Goal: Transaction & Acquisition: Subscribe to service/newsletter

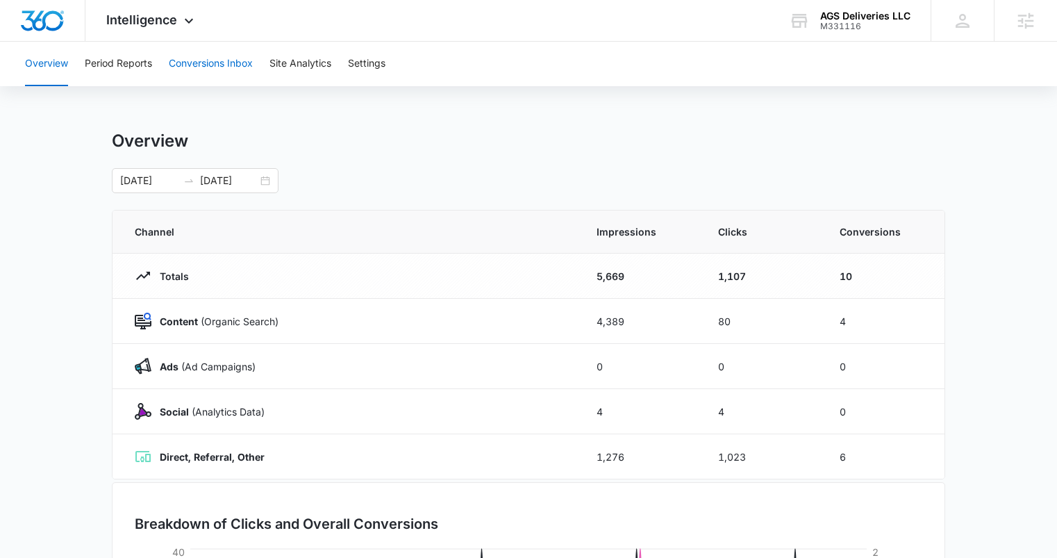
click at [185, 67] on button "Conversions Inbox" at bounding box center [211, 64] width 84 height 44
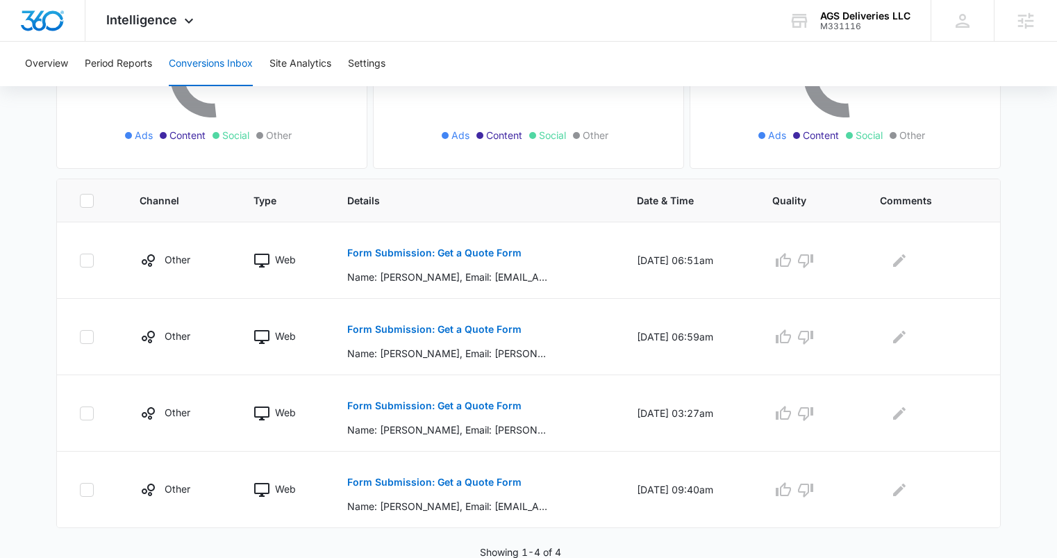
scroll to position [217, 0]
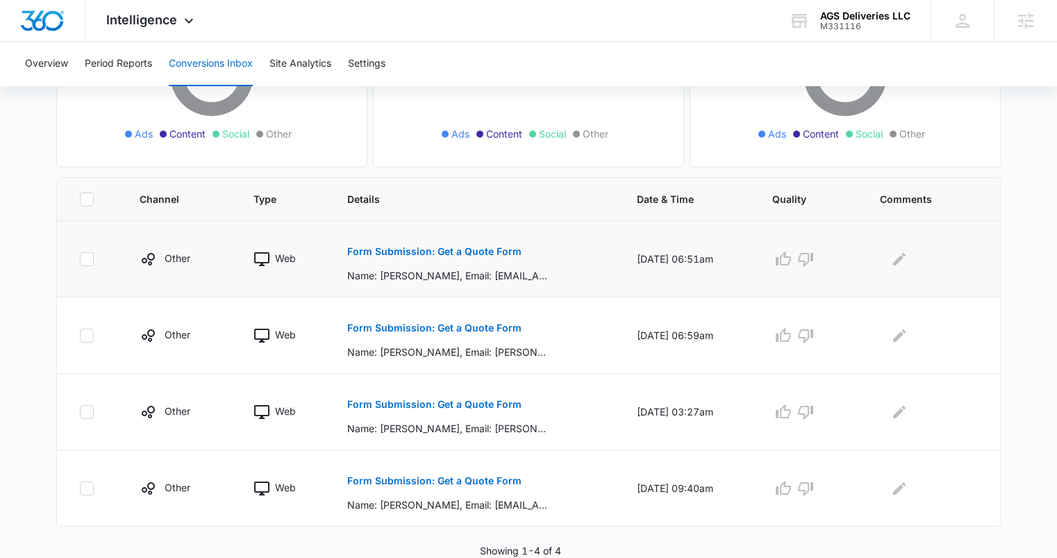
click at [436, 255] on p "Form Submission: Get a Quote Form" at bounding box center [434, 251] width 174 height 10
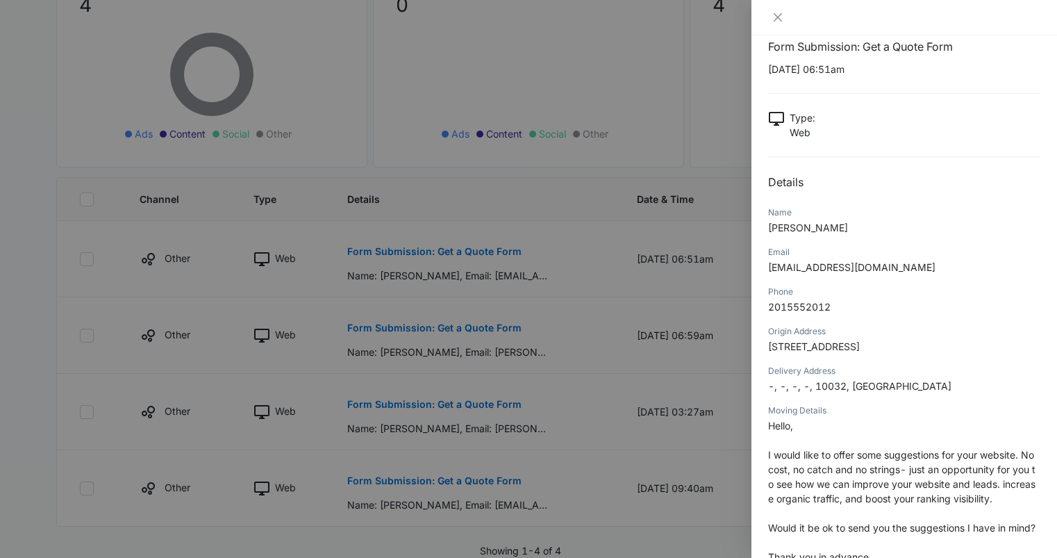
scroll to position [27, 0]
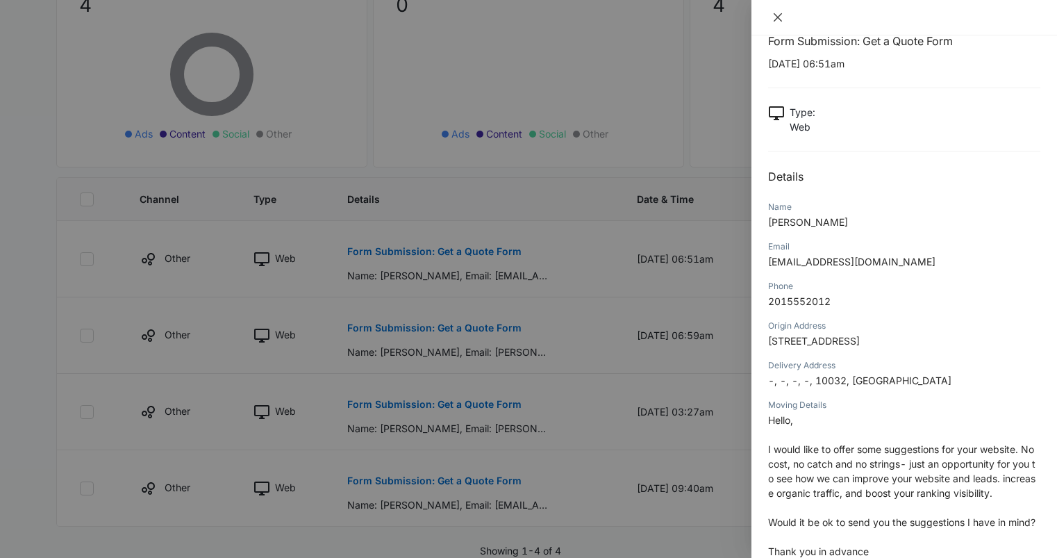
click at [778, 21] on icon "close" at bounding box center [777, 17] width 11 height 11
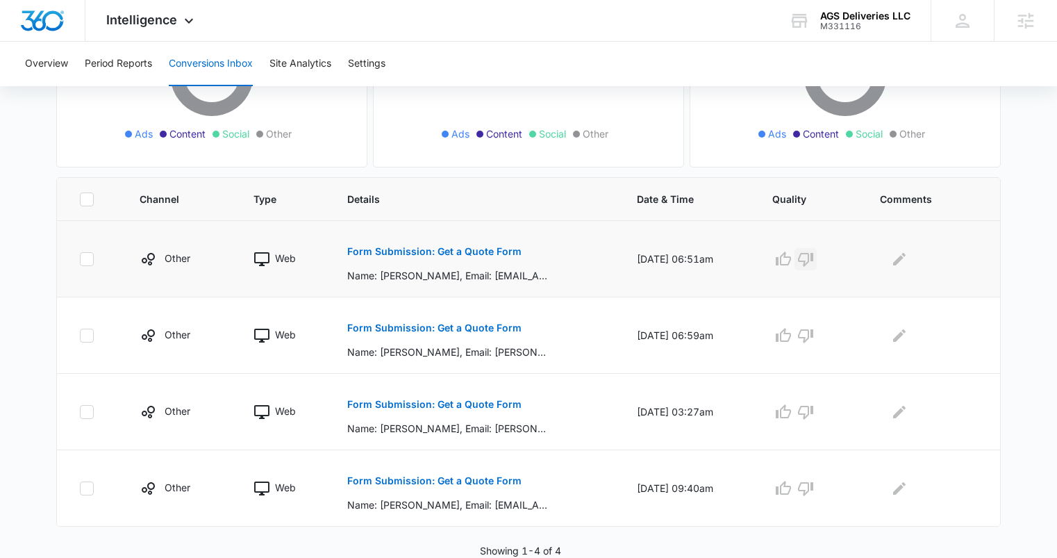
click at [812, 260] on icon "button" at bounding box center [805, 260] width 15 height 14
click at [405, 325] on p "Form Submission: Get a Quote Form" at bounding box center [434, 328] width 174 height 10
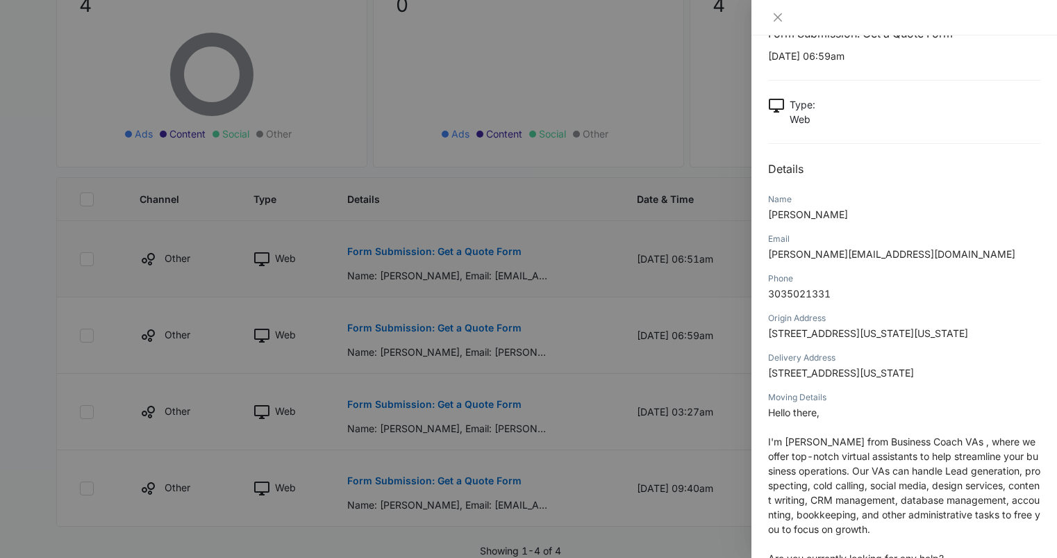
scroll to position [40, 0]
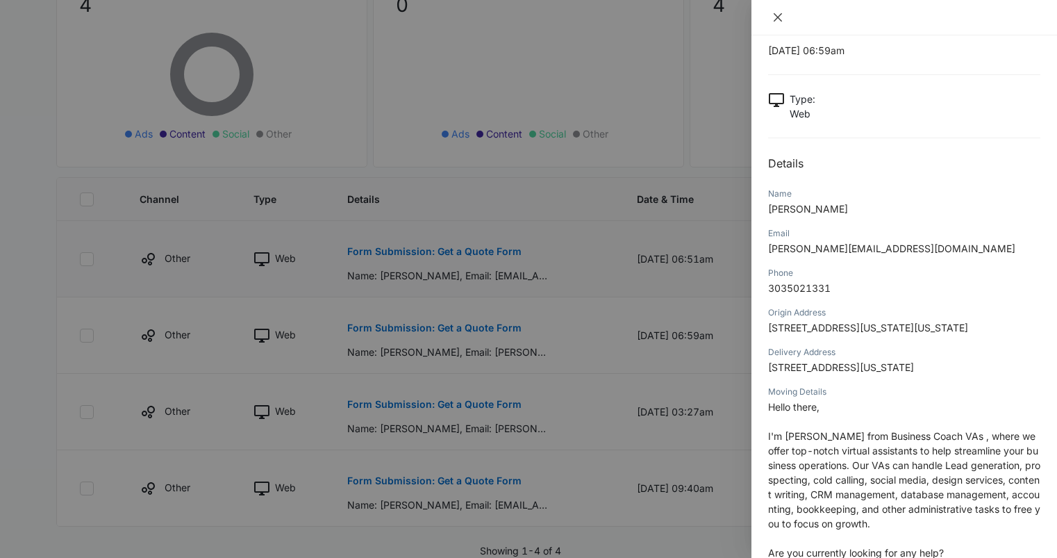
click at [777, 14] on icon "close" at bounding box center [777, 17] width 11 height 11
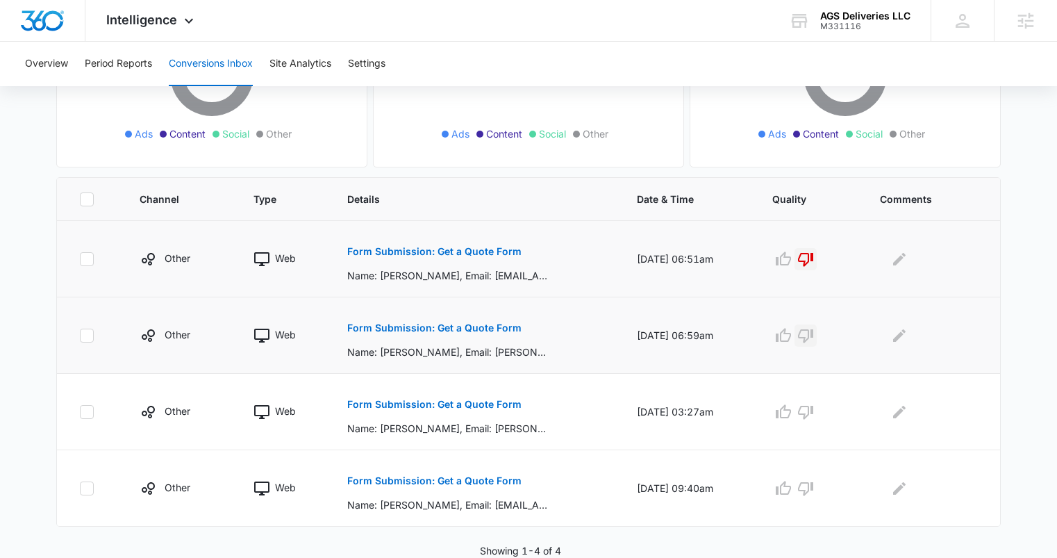
click at [814, 342] on icon "button" at bounding box center [805, 335] width 17 height 17
click at [408, 410] on button "Form Submission: Get a Quote Form" at bounding box center [434, 403] width 174 height 33
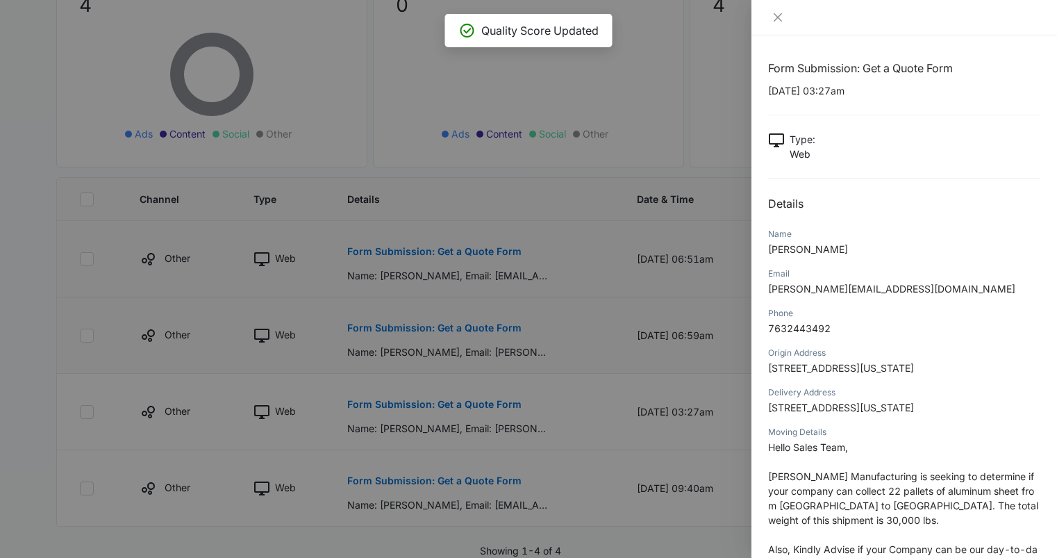
scroll to position [186, 0]
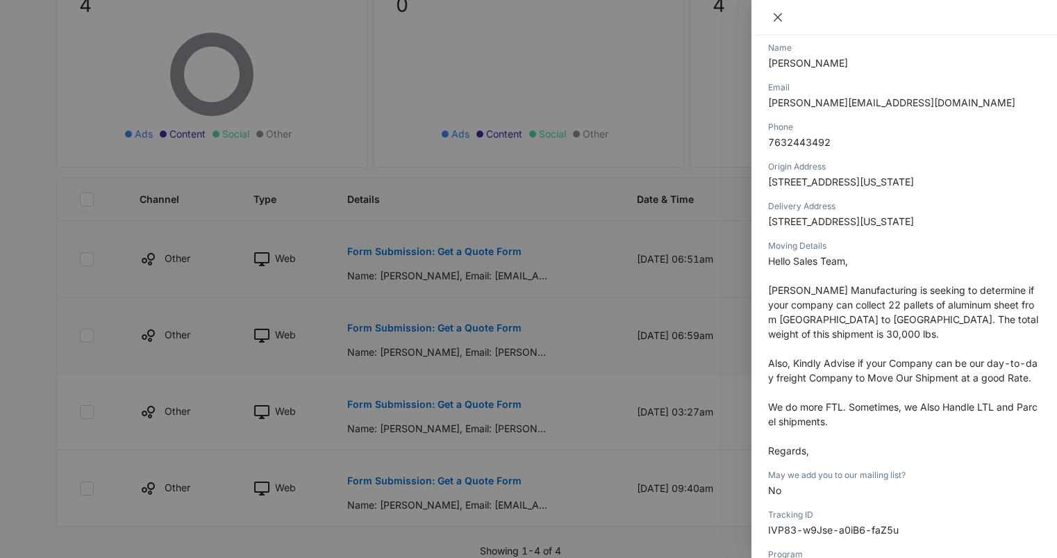
click at [782, 21] on icon "close" at bounding box center [777, 17] width 11 height 11
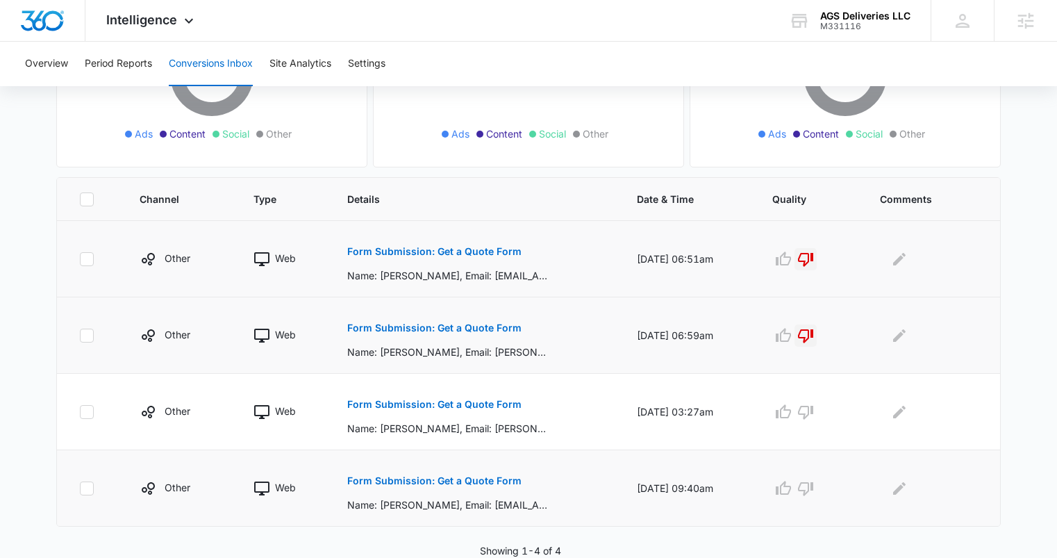
click at [469, 480] on p "Form Submission: Get a Quote Form" at bounding box center [434, 481] width 174 height 10
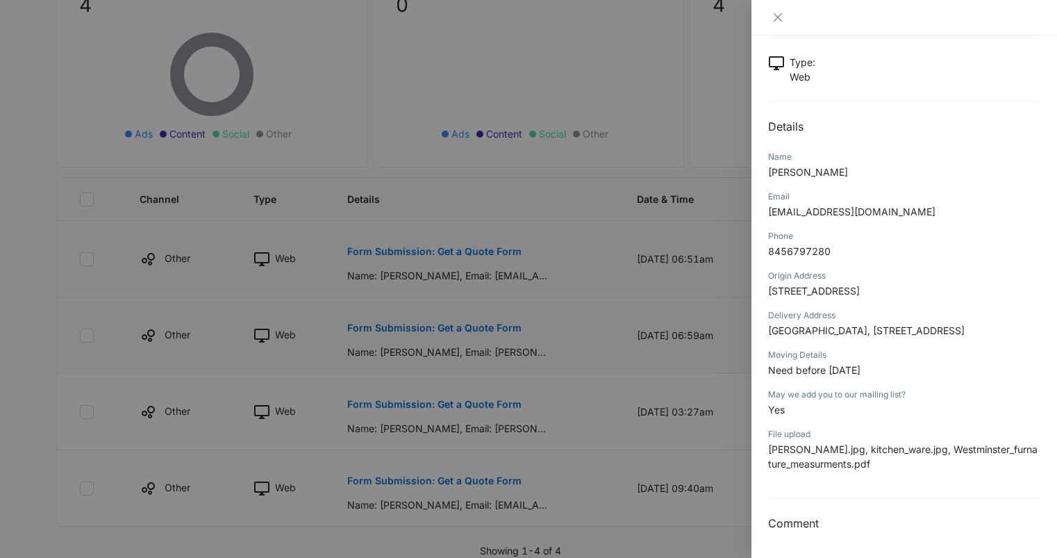
scroll to position [0, 0]
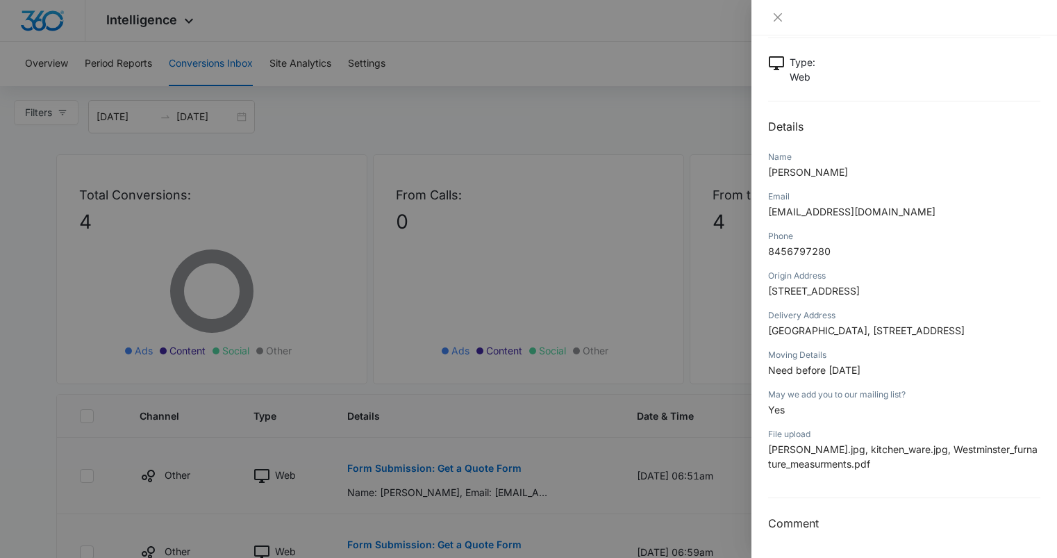
click at [138, 26] on div at bounding box center [528, 279] width 1057 height 558
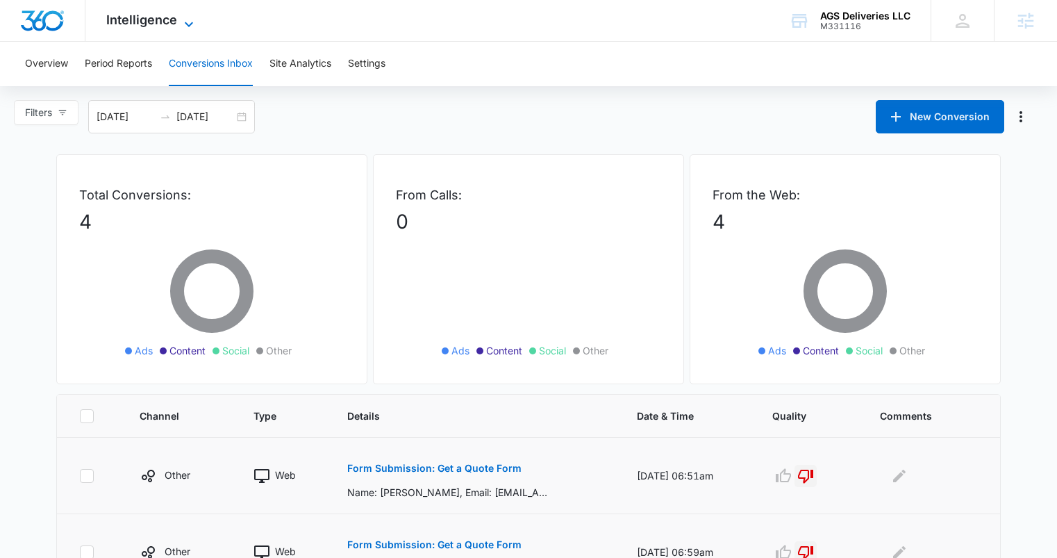
click at [153, 24] on span "Intelligence" at bounding box center [141, 19] width 71 height 15
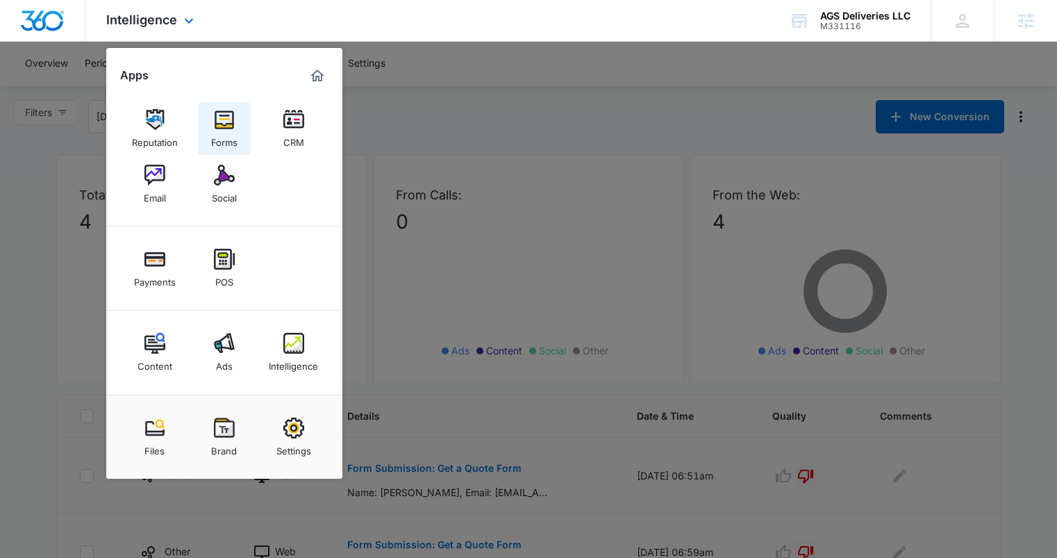
click at [220, 144] on div "Forms" at bounding box center [224, 139] width 26 height 18
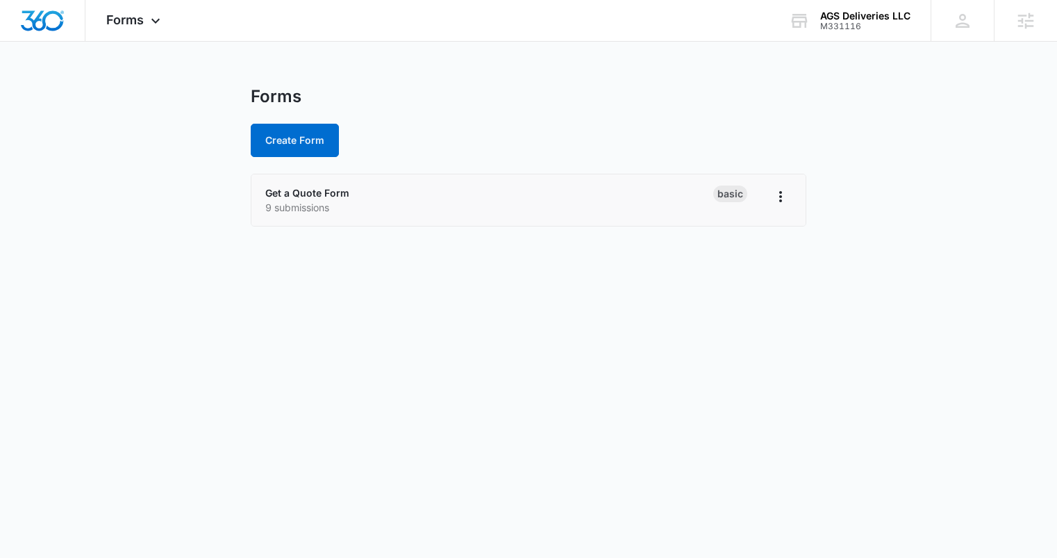
click at [320, 183] on li "Get a Quote Form 9 submissions Basic" at bounding box center [528, 199] width 554 height 51
click at [317, 196] on link "Get a Quote Form" at bounding box center [307, 193] width 84 height 12
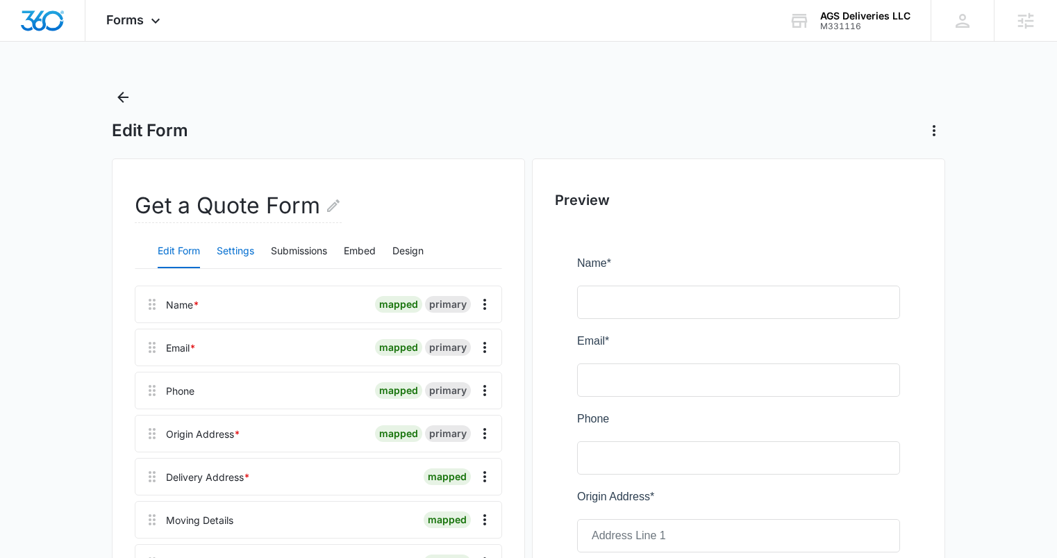
drag, startPoint x: 242, startPoint y: 255, endPoint x: 260, endPoint y: 274, distance: 26.0
click at [260, 274] on div "Get a Quote Form Edit Form Settings Submissions Embed Design Name * mapped prim…" at bounding box center [318, 518] width 367 height 656
click at [289, 251] on button "Submissions" at bounding box center [299, 251] width 56 height 33
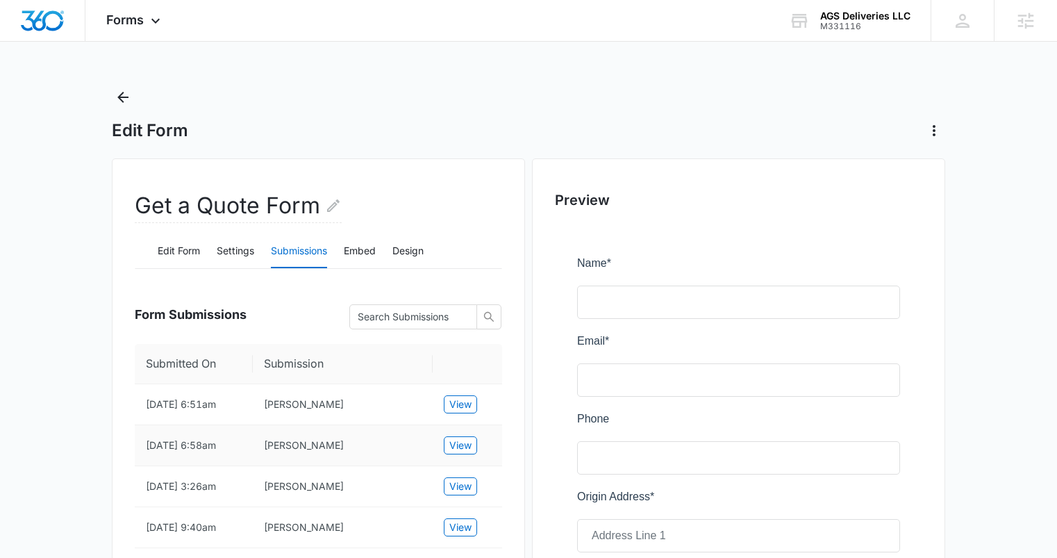
scroll to position [115, 0]
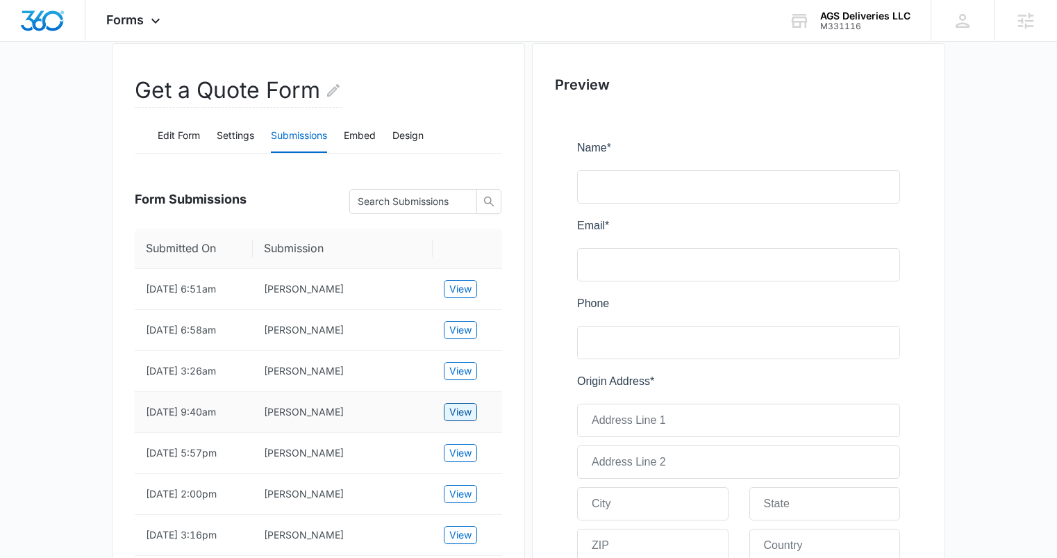
click at [470, 408] on span "View" at bounding box center [460, 411] width 22 height 15
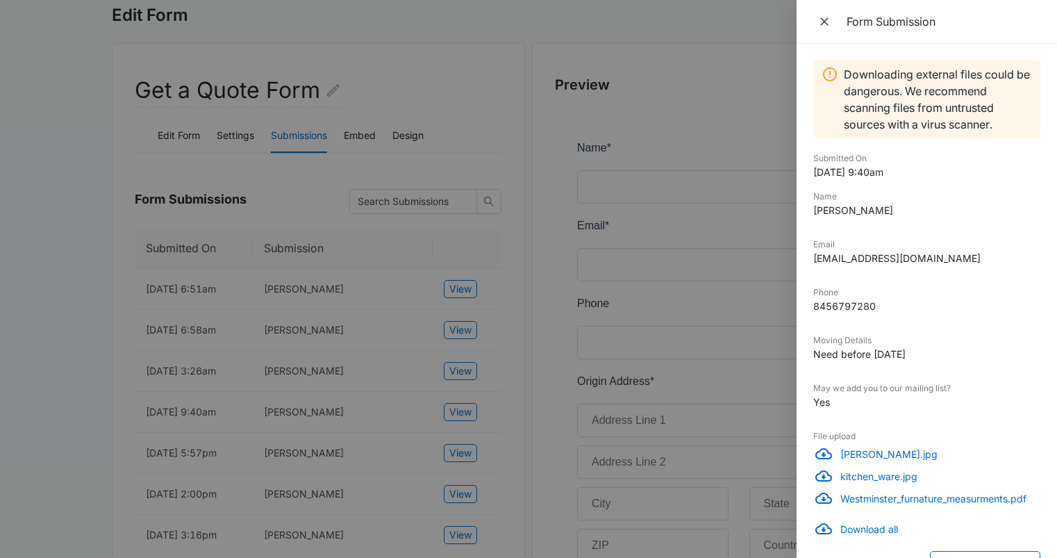
scroll to position [26, 0]
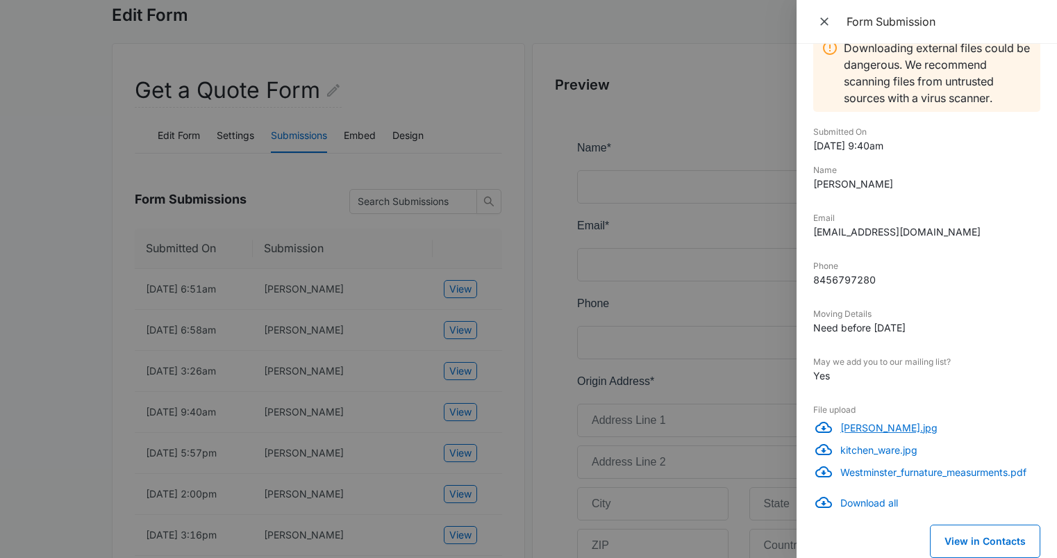
click at [862, 428] on p "tchotch·kes.jpg" at bounding box center [940, 427] width 200 height 15
click at [900, 448] on p "kitchen_ware.jpg" at bounding box center [940, 449] width 200 height 15
click at [895, 472] on p "Westminster_furnature_measurments.pdf" at bounding box center [940, 471] width 200 height 15
click at [864, 504] on p "Download all" at bounding box center [940, 502] width 200 height 15
click at [825, 18] on icon "Close" at bounding box center [824, 22] width 14 height 14
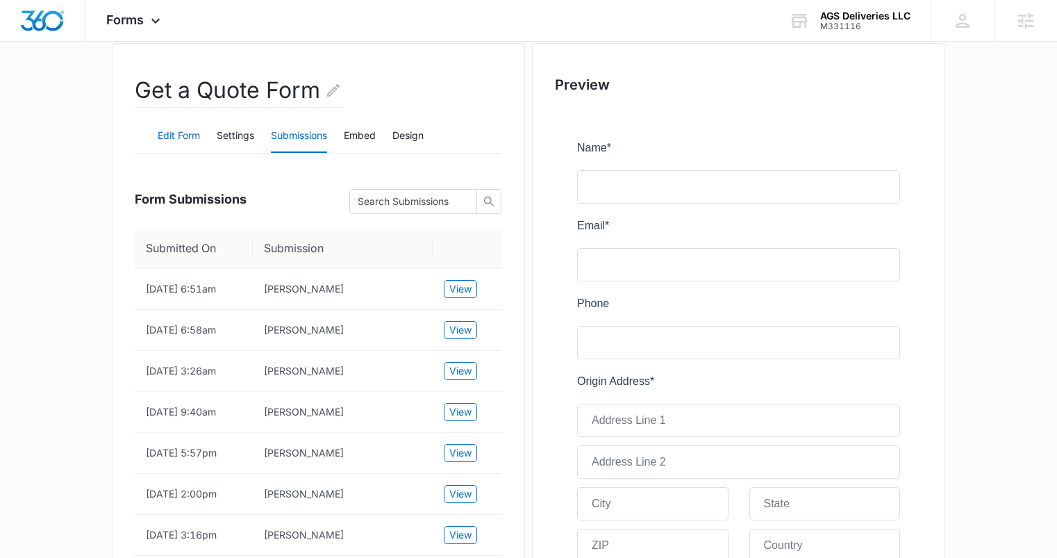
click at [190, 133] on button "Edit Form" at bounding box center [179, 135] width 42 height 33
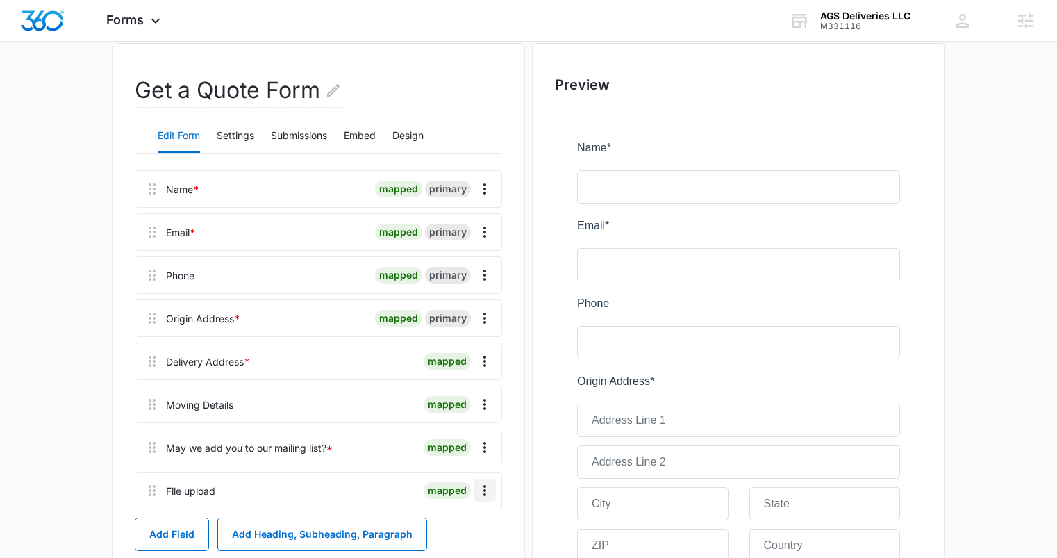
click at [483, 494] on icon "Overflow Menu" at bounding box center [484, 490] width 17 height 17
click at [453, 451] on div "Delete" at bounding box center [447, 451] width 29 height 10
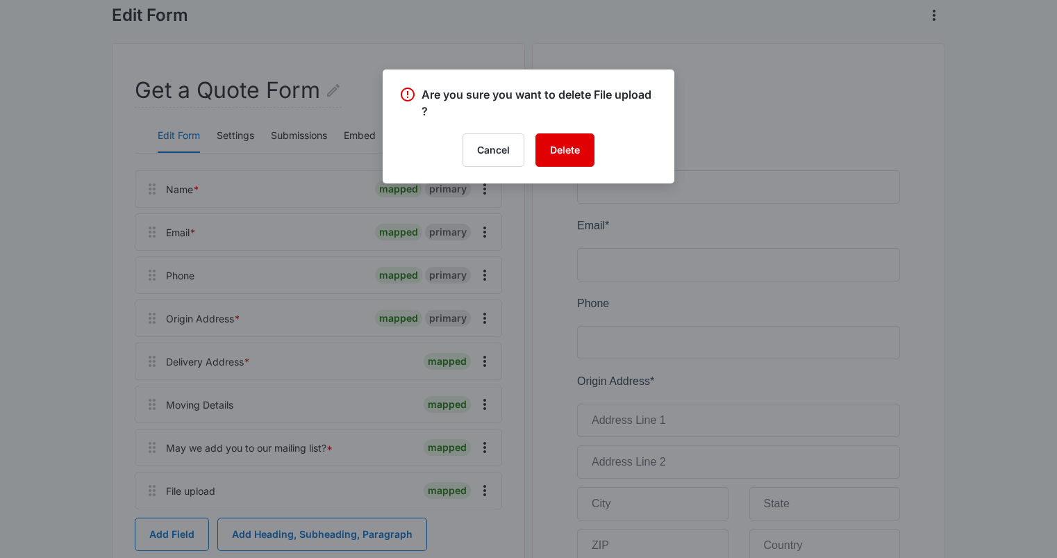
click at [560, 156] on button "Delete" at bounding box center [564, 149] width 59 height 33
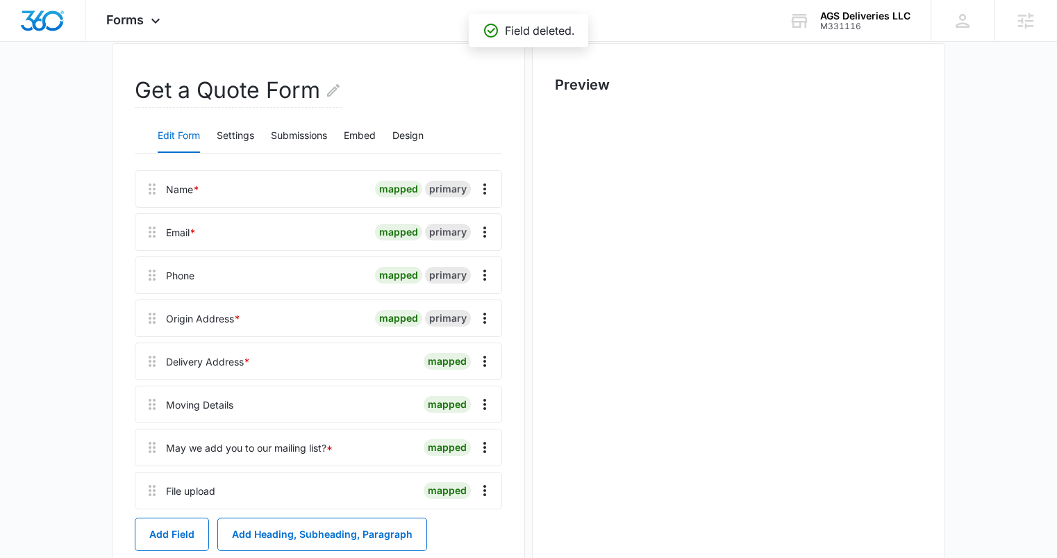
scroll to position [0, 0]
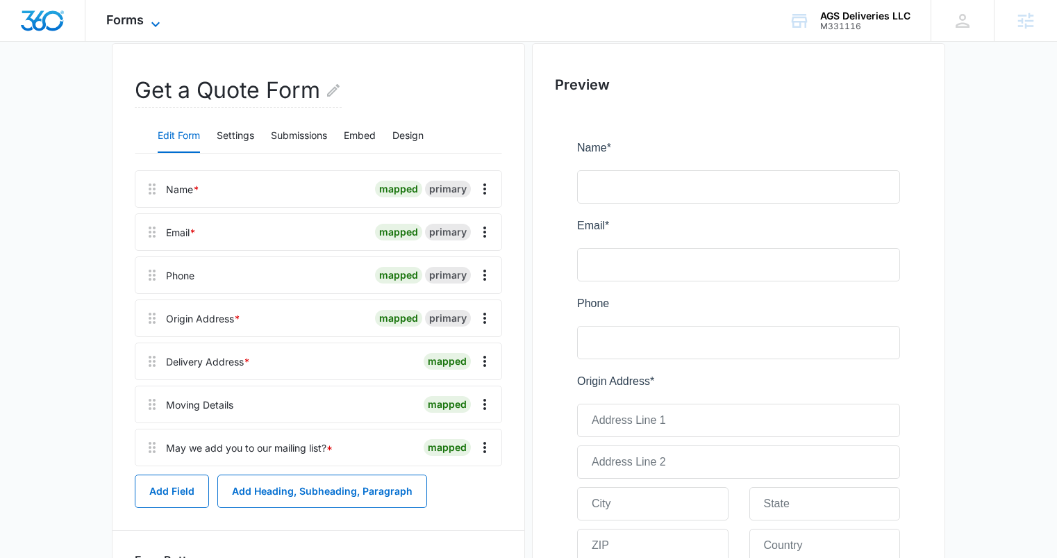
click at [135, 22] on span "Forms" at bounding box center [124, 19] width 37 height 15
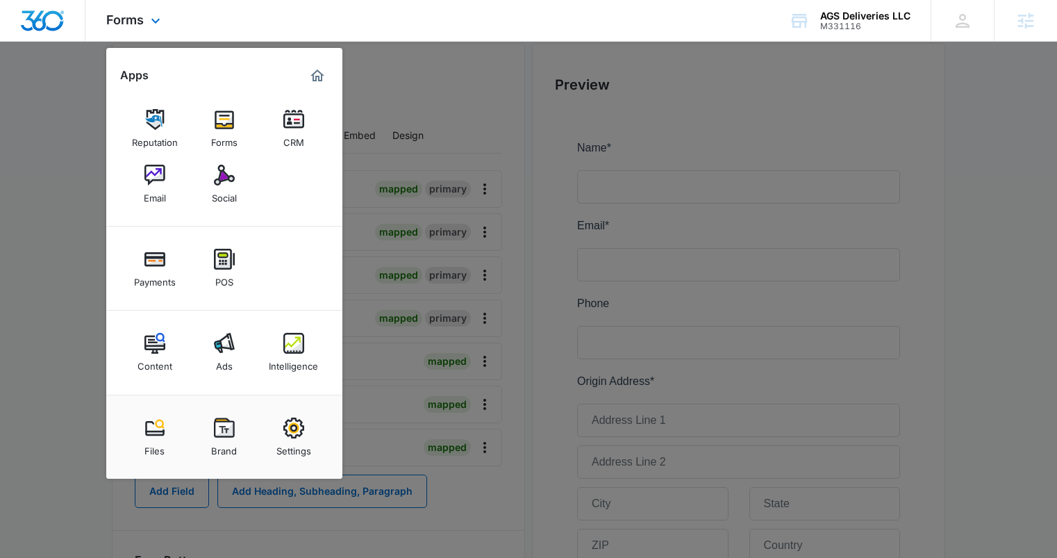
click at [312, 69] on img "Marketing 360® Dashboard" at bounding box center [317, 75] width 17 height 17
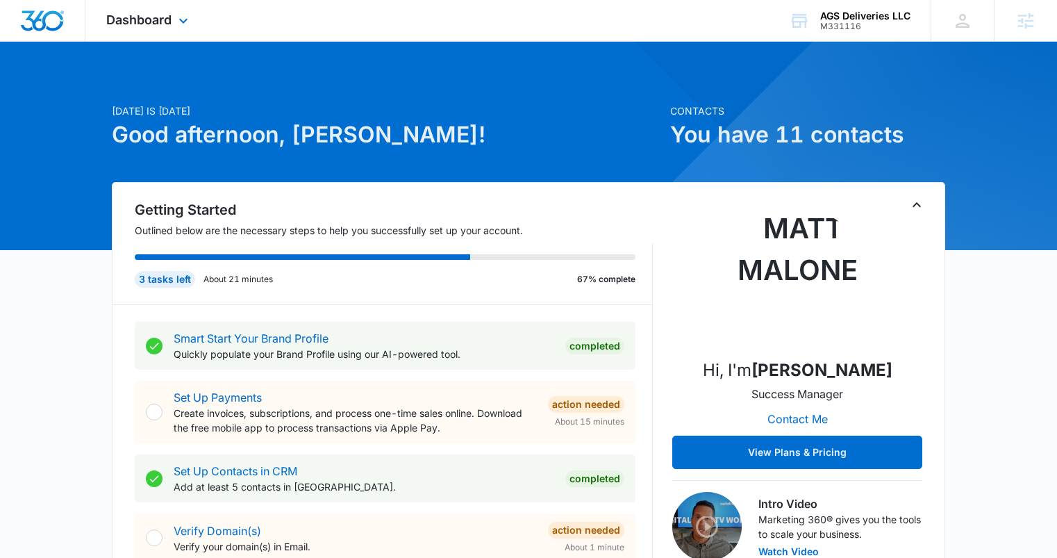
click at [115, 10] on div "Dashboard Apps Reputation Forms CRM Email Social Payments POS Content Ads Intel…" at bounding box center [148, 20] width 127 height 41
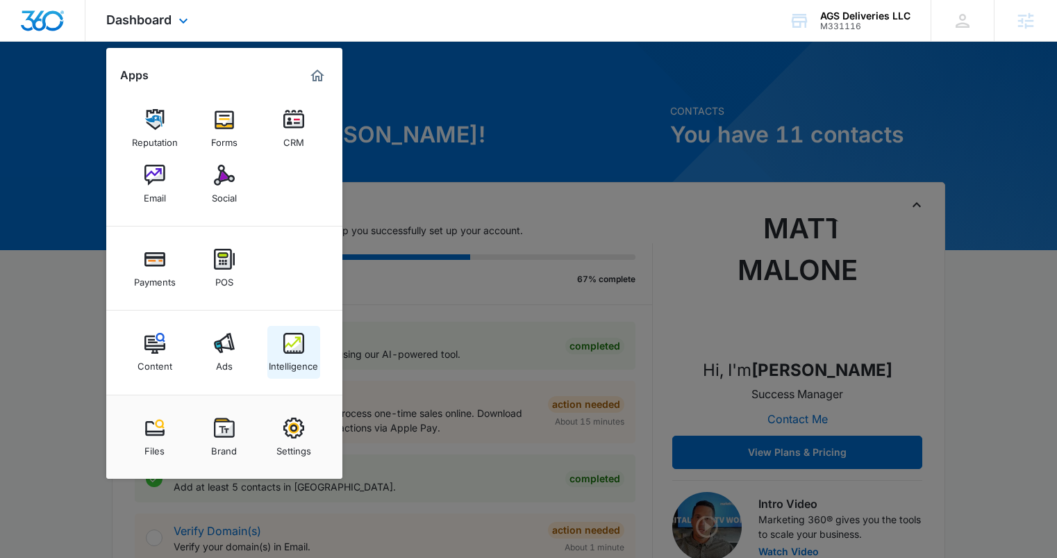
click at [308, 360] on div "Intelligence" at bounding box center [293, 362] width 49 height 18
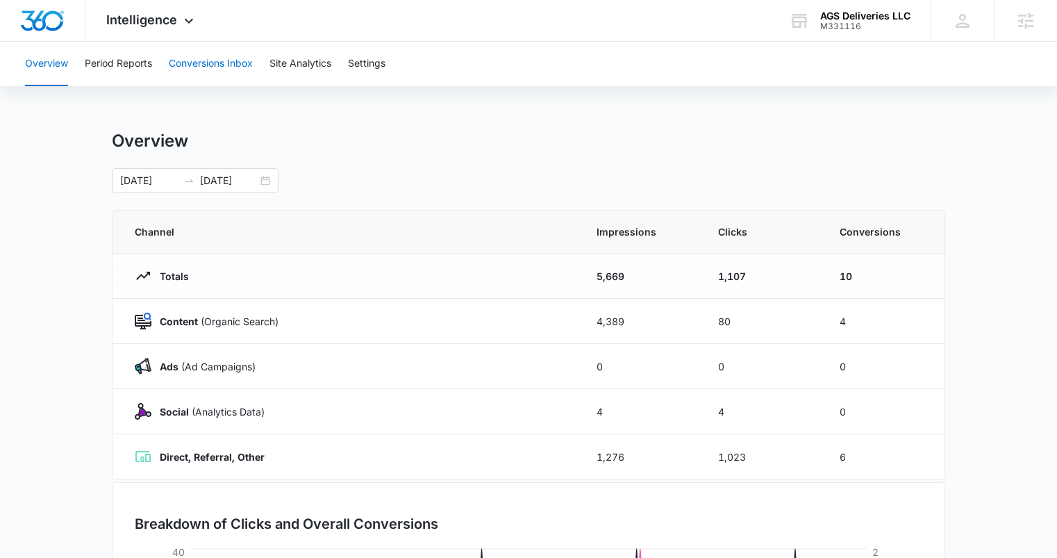
click at [210, 62] on button "Conversions Inbox" at bounding box center [211, 64] width 84 height 44
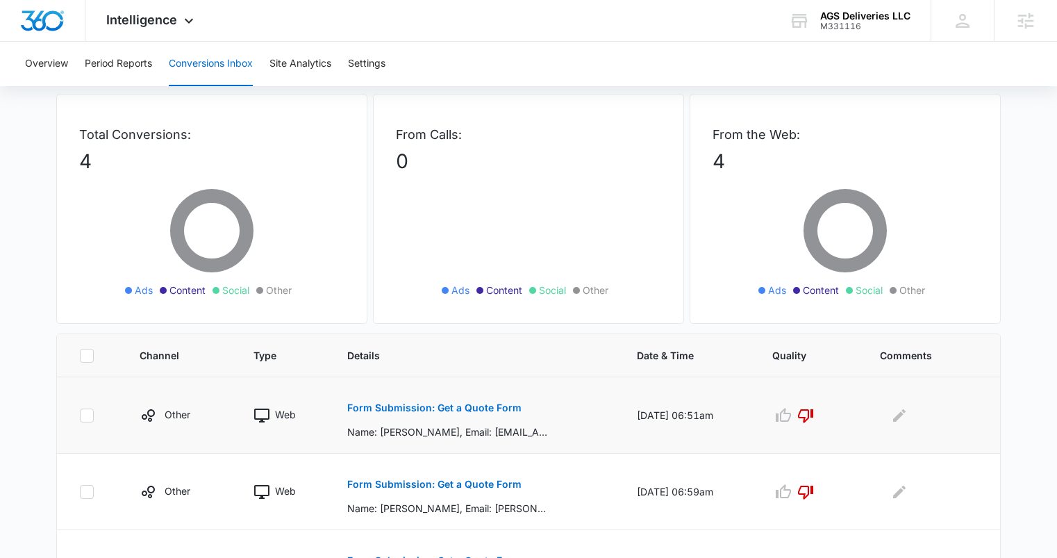
scroll to position [142, 0]
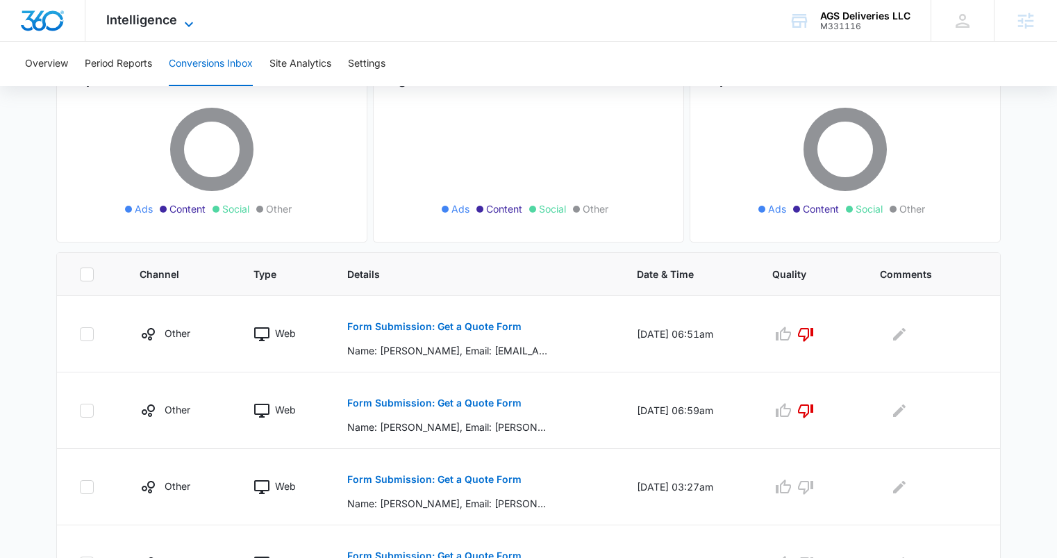
click at [136, 26] on span "Intelligence" at bounding box center [141, 19] width 71 height 15
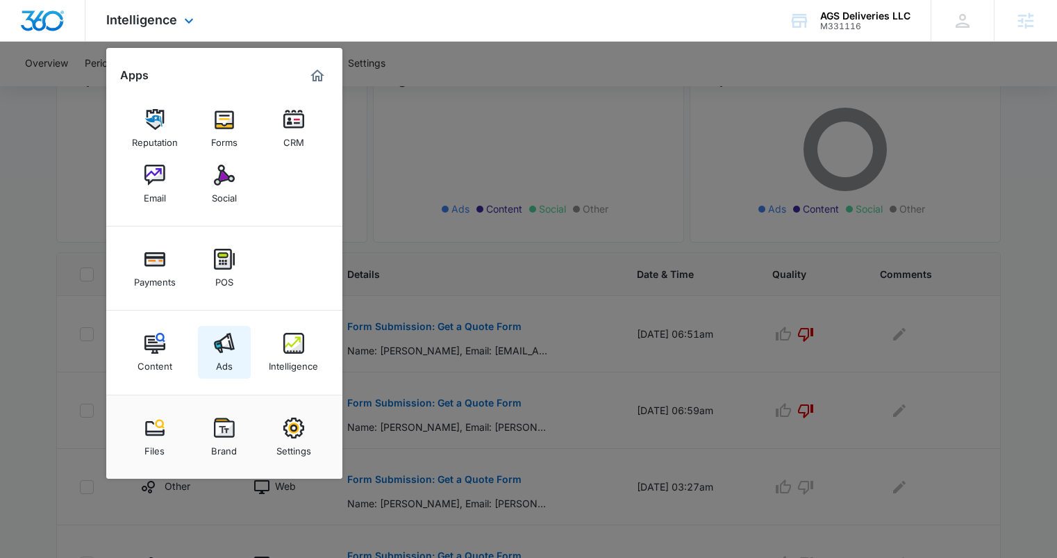
click at [219, 341] on img at bounding box center [224, 343] width 21 height 21
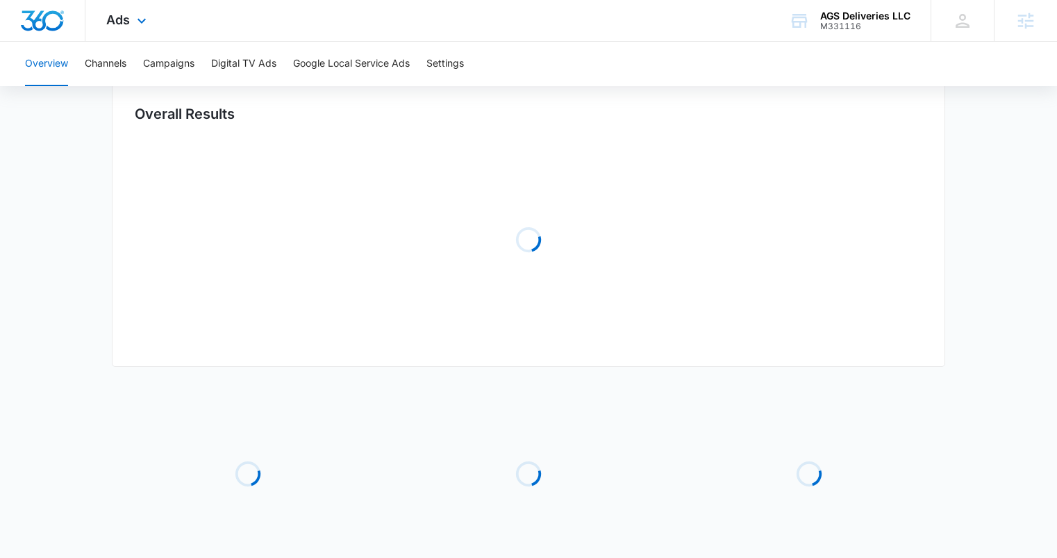
type input "04/08/2025"
type input "10/05/2025"
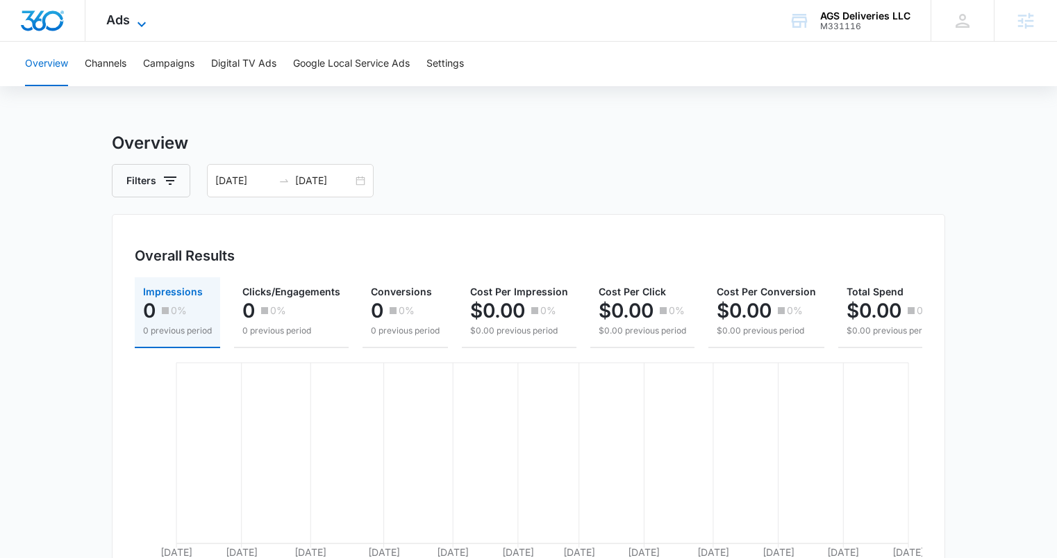
click at [128, 15] on span "Ads" at bounding box center [118, 19] width 24 height 15
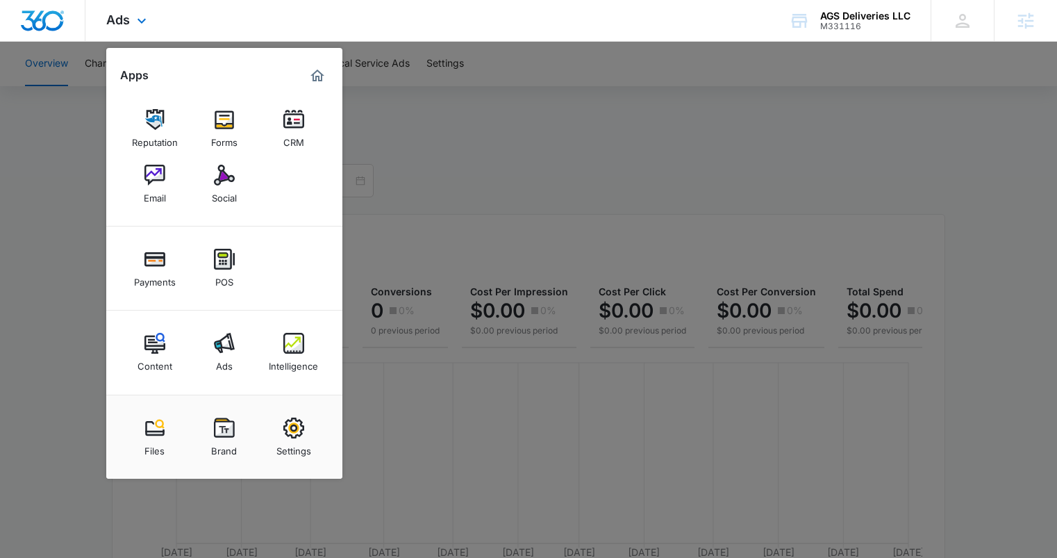
click at [317, 85] on div "Marketing 360® Dashboard" at bounding box center [317, 76] width 22 height 22
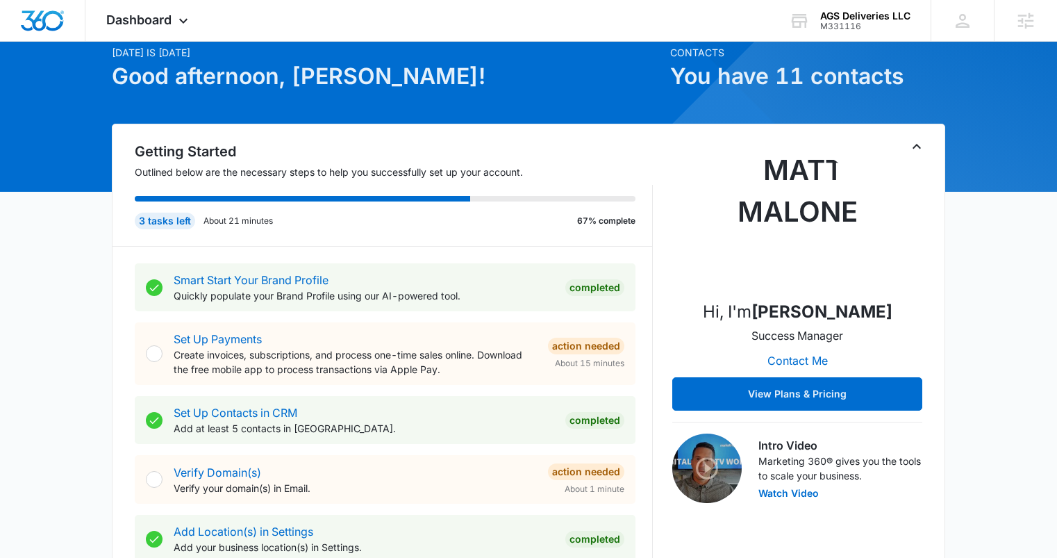
scroll to position [55, 0]
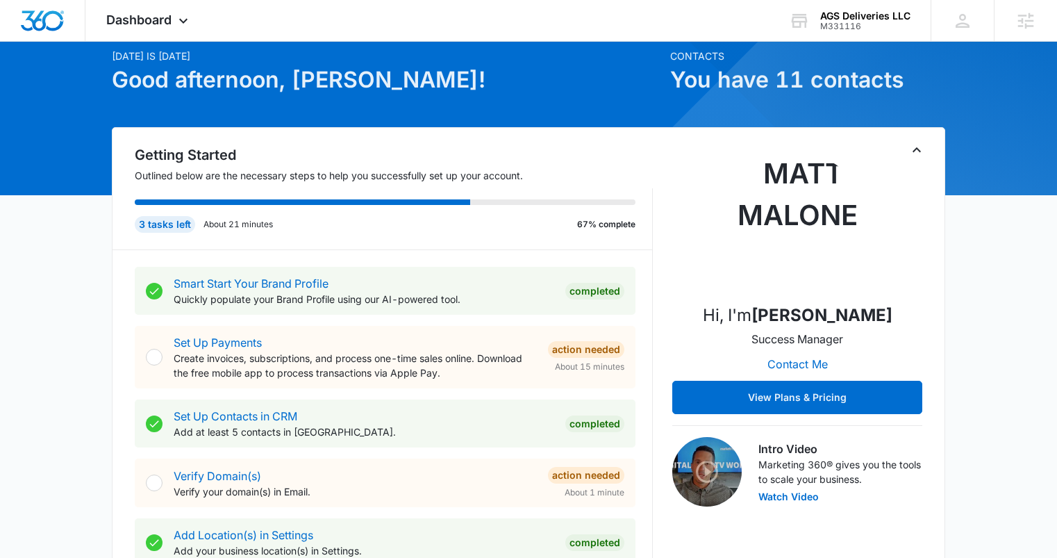
click at [921, 149] on icon "Toggle Collapse" at bounding box center [916, 150] width 17 height 17
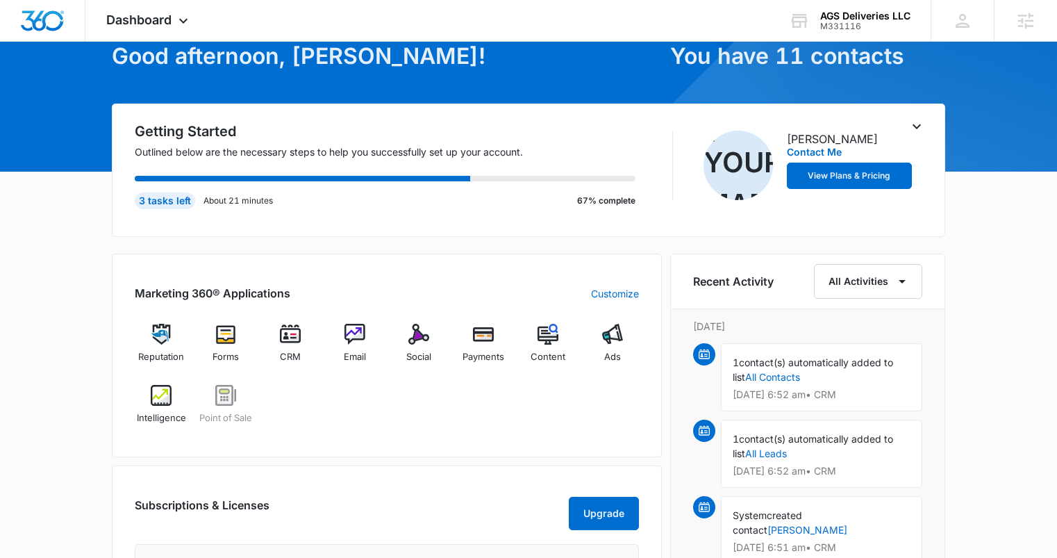
scroll to position [87, 0]
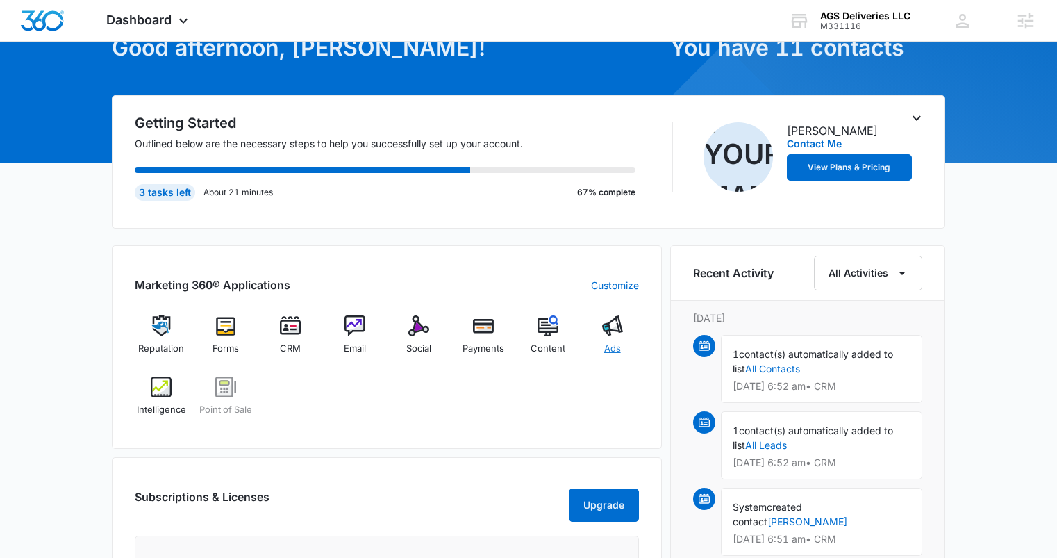
click at [612, 344] on span "Ads" at bounding box center [612, 349] width 17 height 14
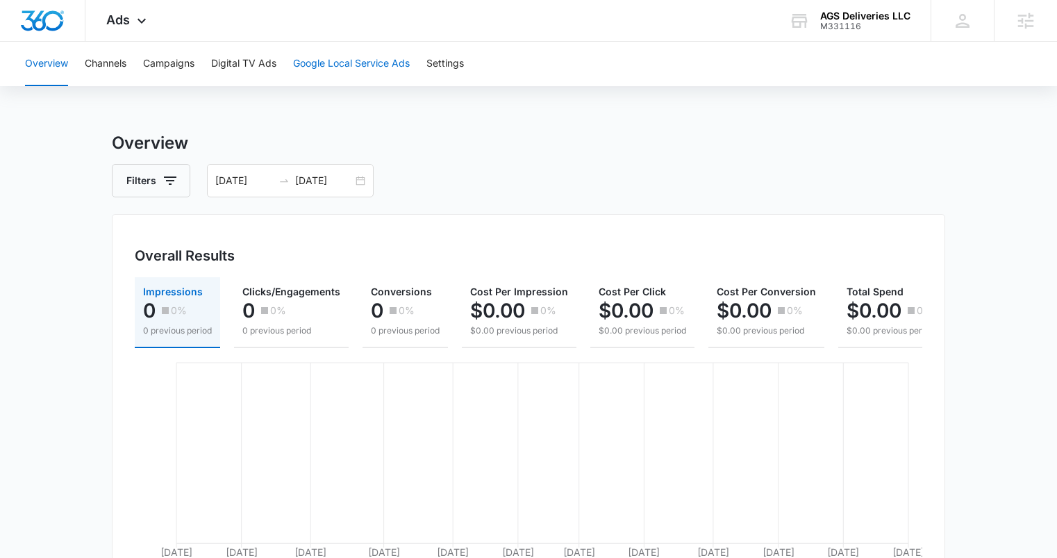
click at [380, 63] on button "Google Local Service Ads" at bounding box center [351, 64] width 117 height 44
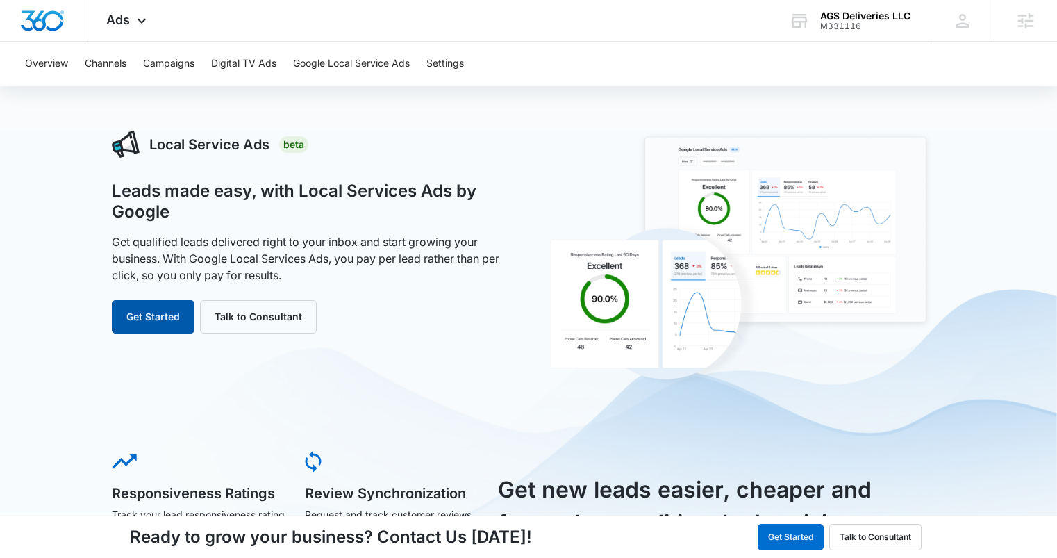
click at [159, 320] on button "Get Started" at bounding box center [153, 316] width 83 height 33
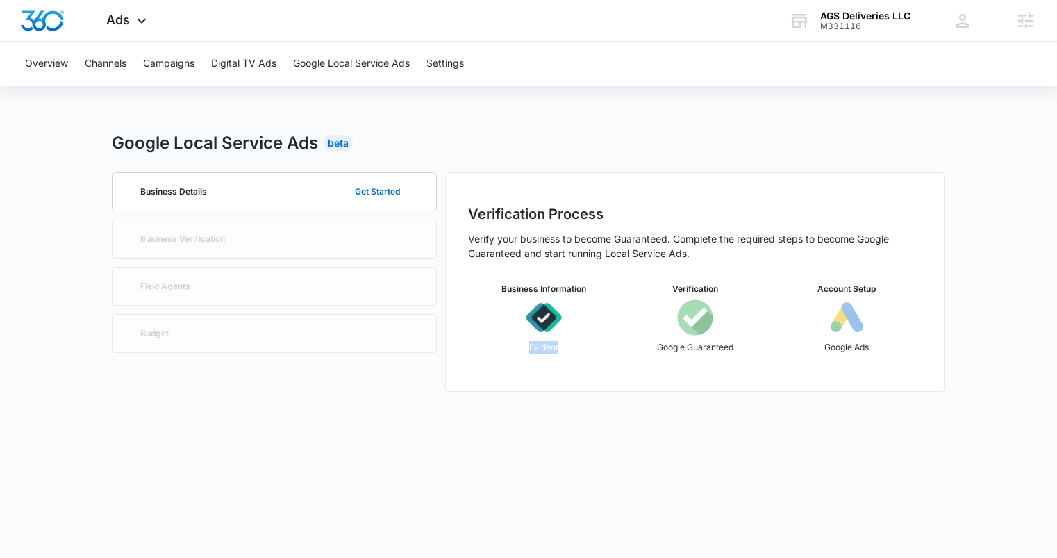
drag, startPoint x: 571, startPoint y: 349, endPoint x: 527, endPoint y: 346, distance: 44.5
click at [527, 346] on div "Business Information Evident" at bounding box center [543, 323] width 151 height 81
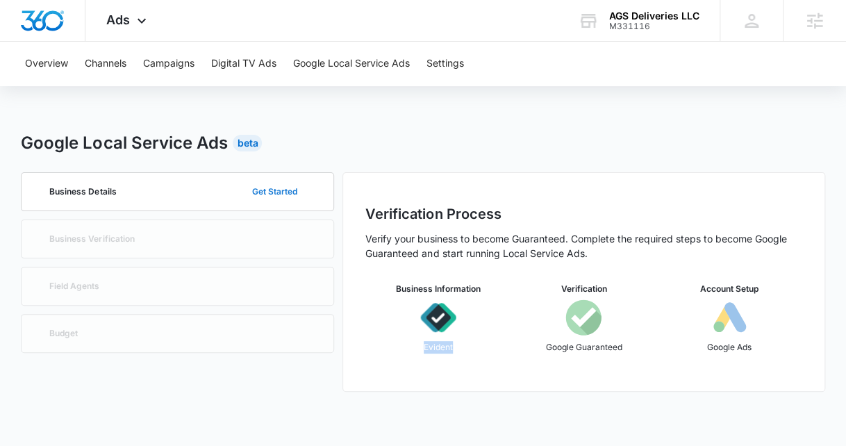
click at [246, 192] on button "Get Started" at bounding box center [274, 191] width 73 height 33
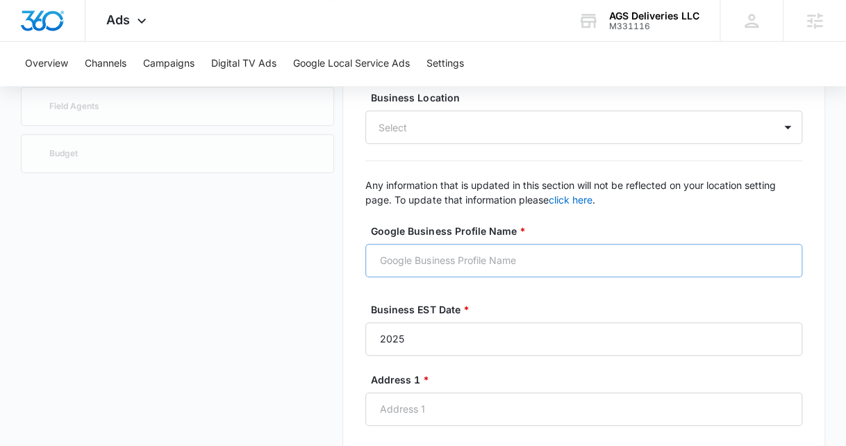
scroll to position [183, 0]
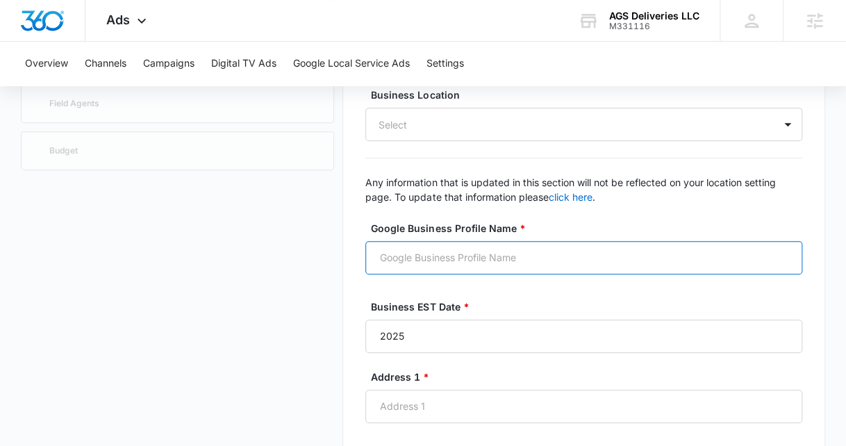
click at [449, 262] on input "Google Business Profile Name *" at bounding box center [583, 257] width 436 height 33
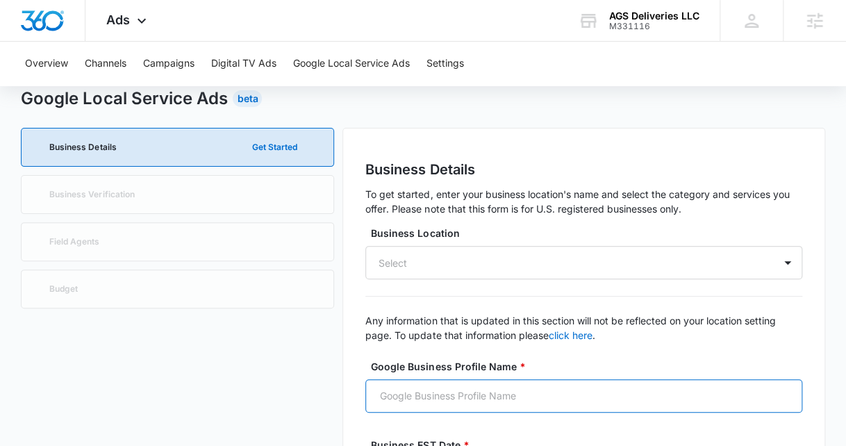
scroll to position [42, 0]
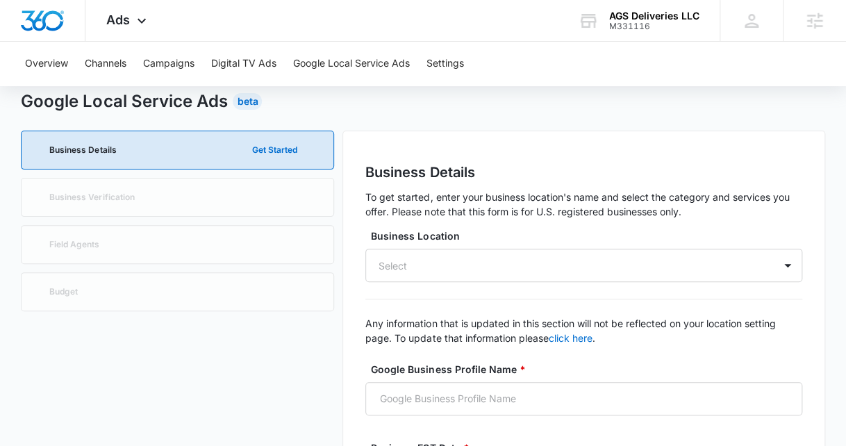
click at [454, 262] on div "Select" at bounding box center [583, 265] width 436 height 33
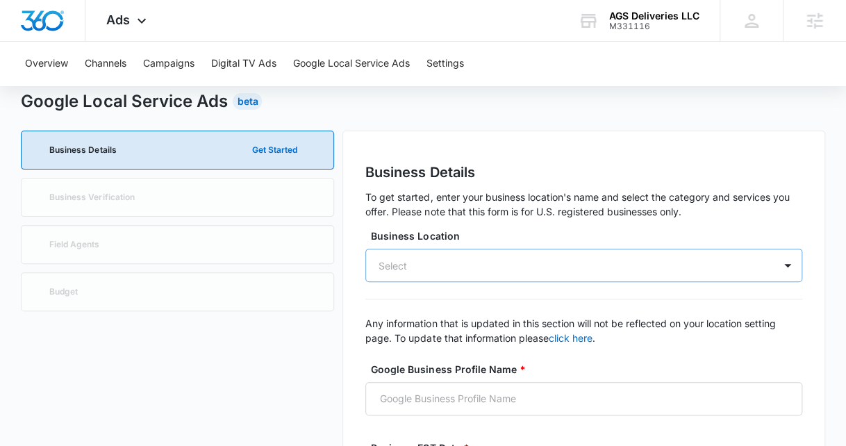
click at [438, 264] on div "Select" at bounding box center [583, 265] width 436 height 33
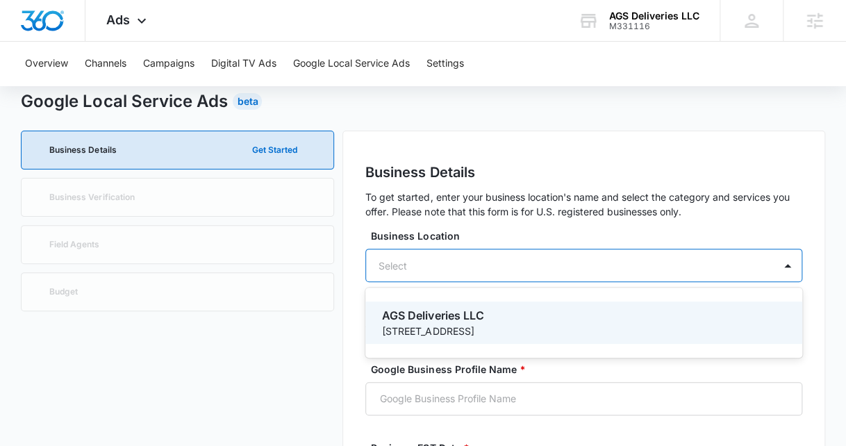
click at [438, 321] on p "AGS Deliveries LLC" at bounding box center [582, 315] width 400 height 17
type input "AGS Deliveries LLC"
type input "2800 South Portfino Rd"
type input "St. Augustine"
type input "32092"
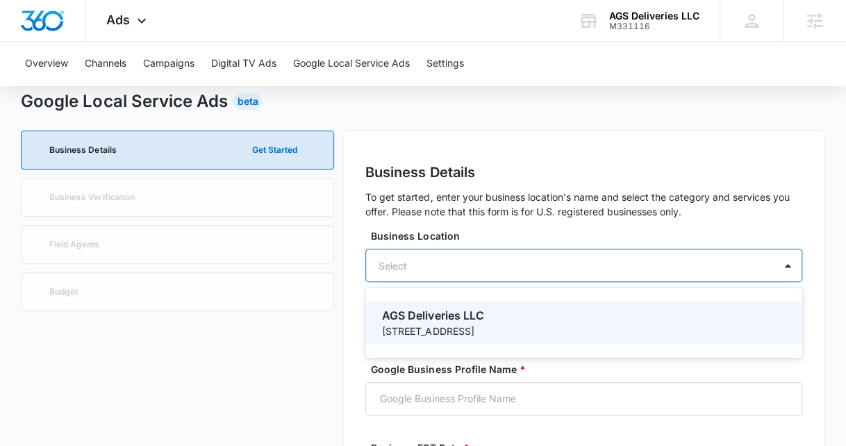
type input "9045402201"
type input "https://www.professionalhomedelivery.com/"
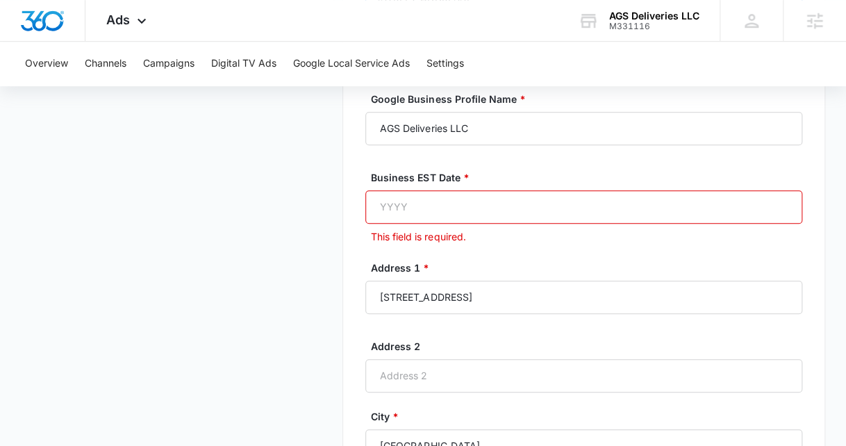
scroll to position [324, 0]
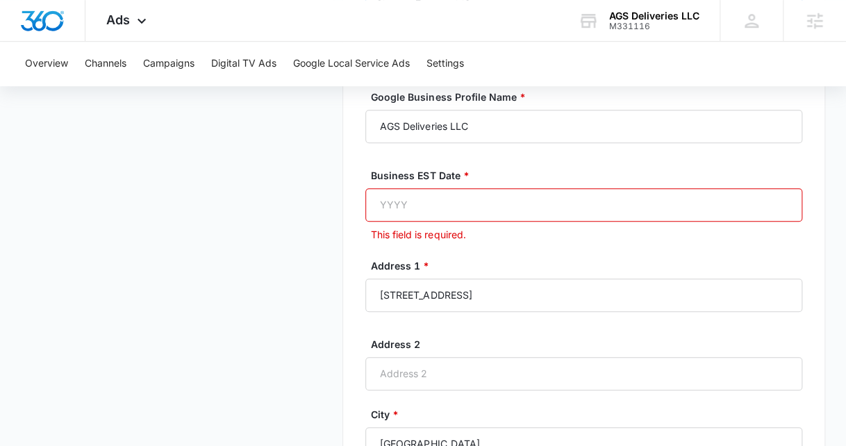
click at [389, 211] on input "Business EST Date *" at bounding box center [583, 204] width 436 height 33
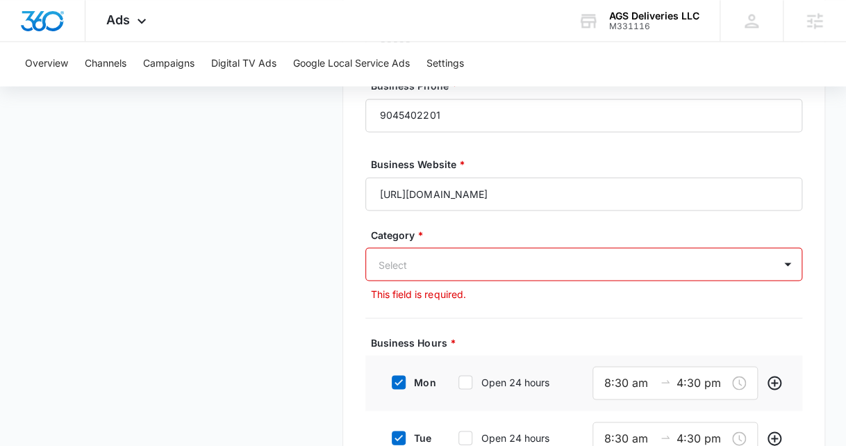
scroll to position [898, 0]
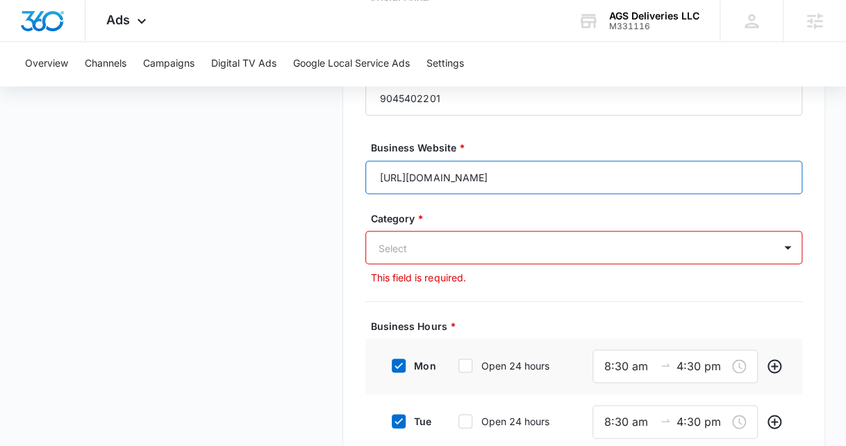
click at [592, 173] on input "https://www.professionalhomedelivery.com/" at bounding box center [583, 176] width 436 height 33
drag, startPoint x: 592, startPoint y: 173, endPoint x: 475, endPoint y: 175, distance: 117.4
click at [475, 175] on input "https://www.professionalhomedelivery.com/" at bounding box center [583, 176] width 436 height 33
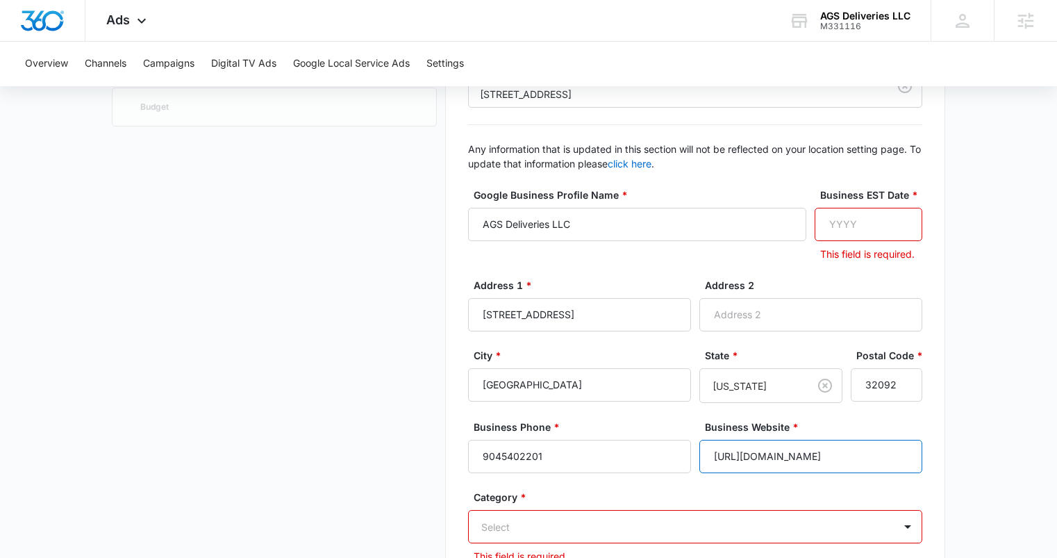
scroll to position [0, 0]
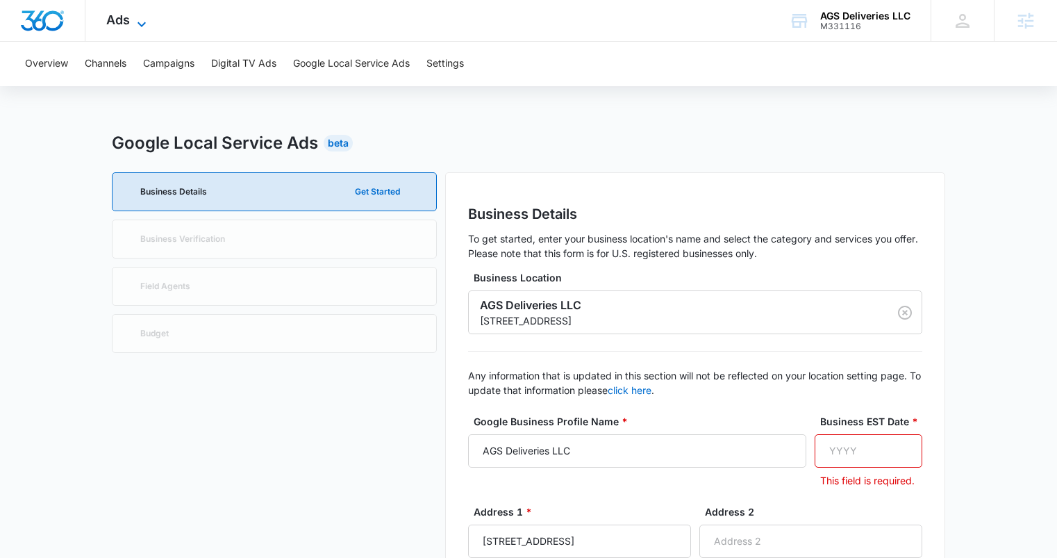
click at [135, 14] on div "Ads Apps Reputation Forms CRM Email Social Payments POS Content Ads Intelligenc…" at bounding box center [127, 20] width 85 height 41
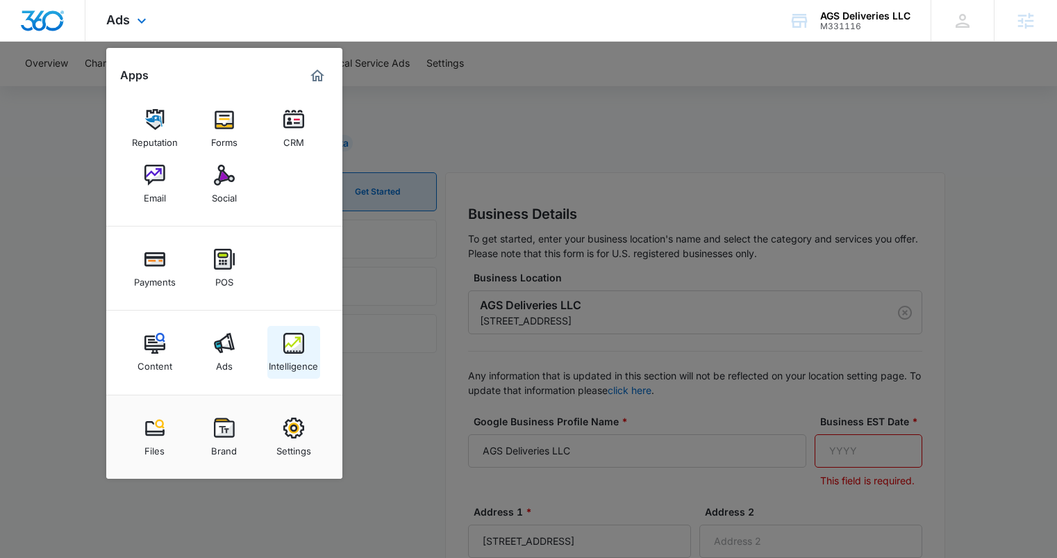
click at [306, 352] on link "Intelligence" at bounding box center [293, 352] width 53 height 53
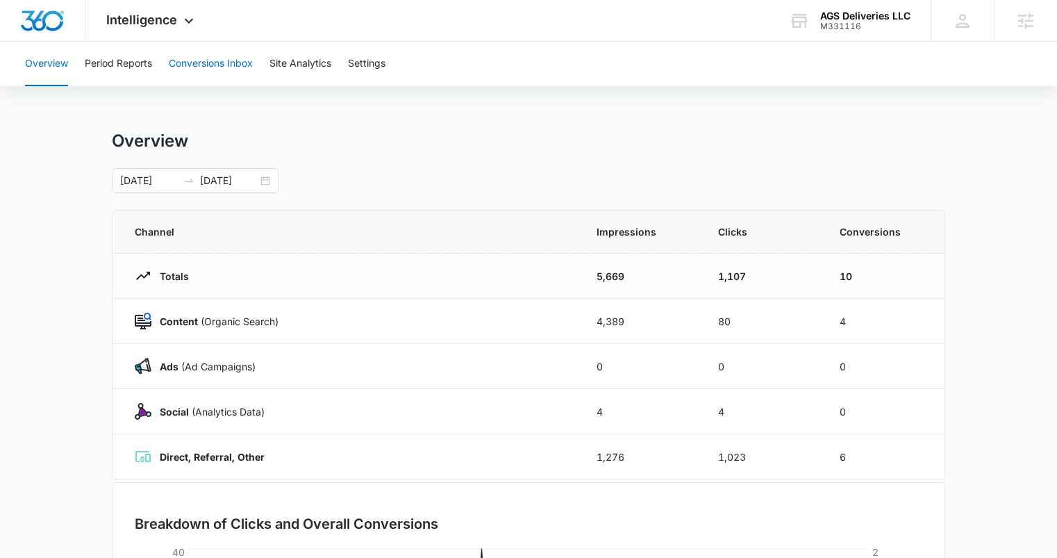
click at [217, 63] on button "Conversions Inbox" at bounding box center [211, 64] width 84 height 44
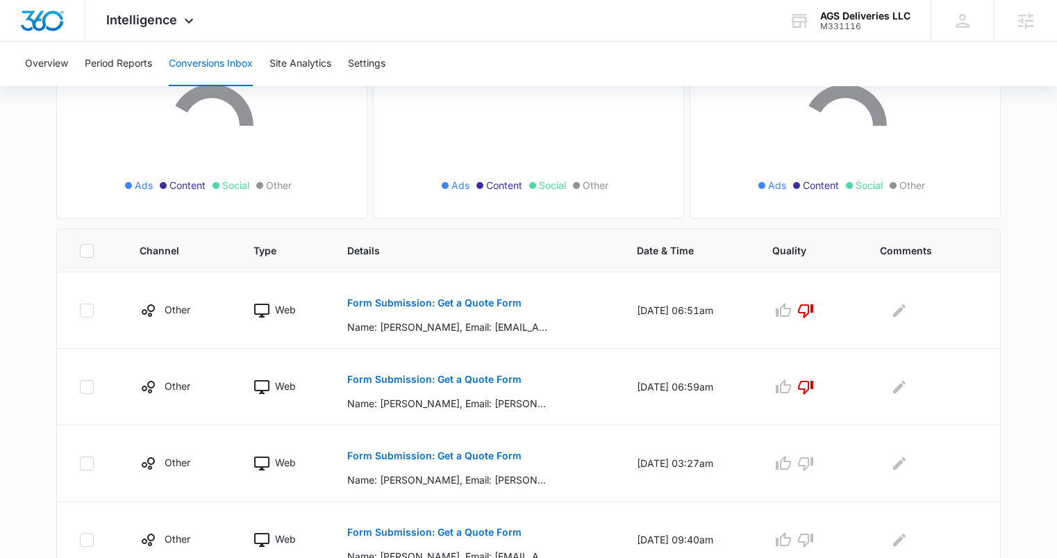
scroll to position [217, 0]
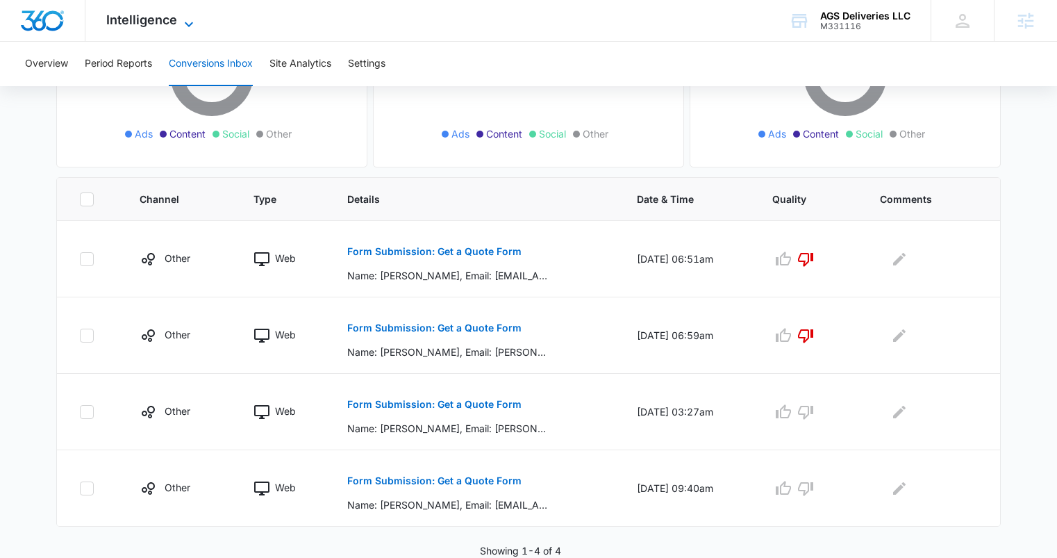
click at [183, 19] on icon at bounding box center [189, 24] width 17 height 17
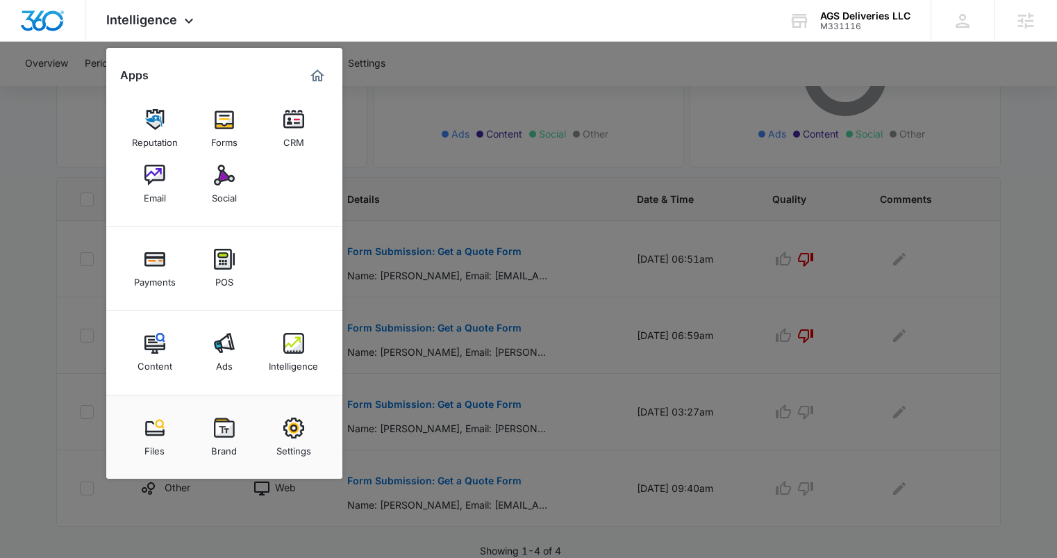
click at [414, 321] on div at bounding box center [528, 279] width 1057 height 558
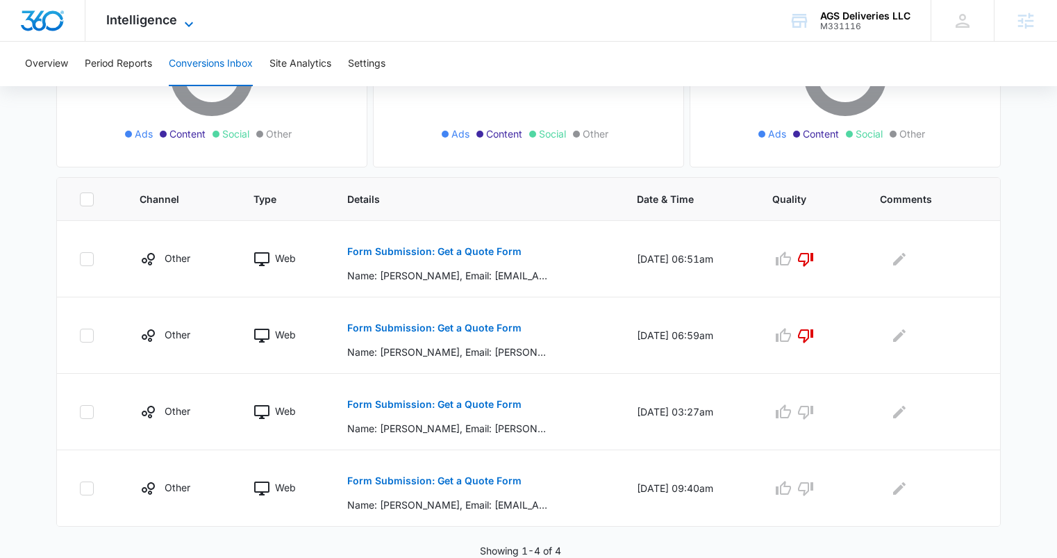
click at [146, 23] on span "Intelligence" at bounding box center [141, 19] width 71 height 15
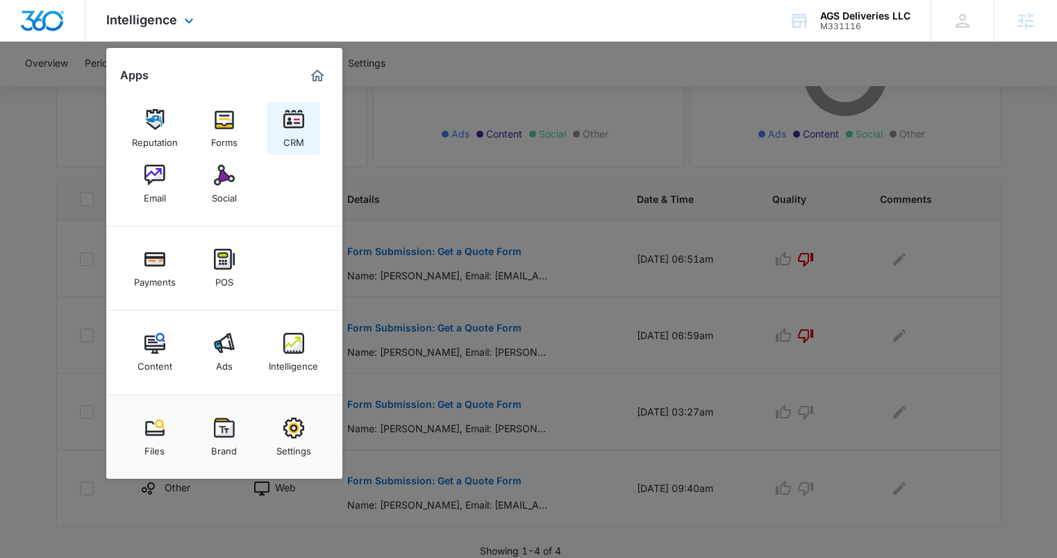
click at [280, 142] on link "CRM" at bounding box center [293, 128] width 53 height 53
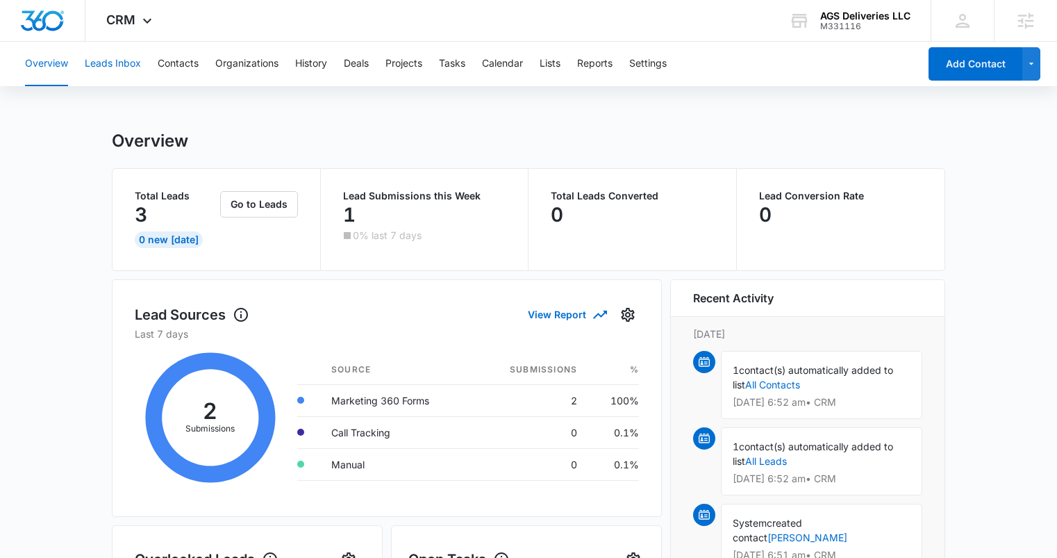
click at [120, 59] on button "Leads Inbox" at bounding box center [113, 64] width 56 height 44
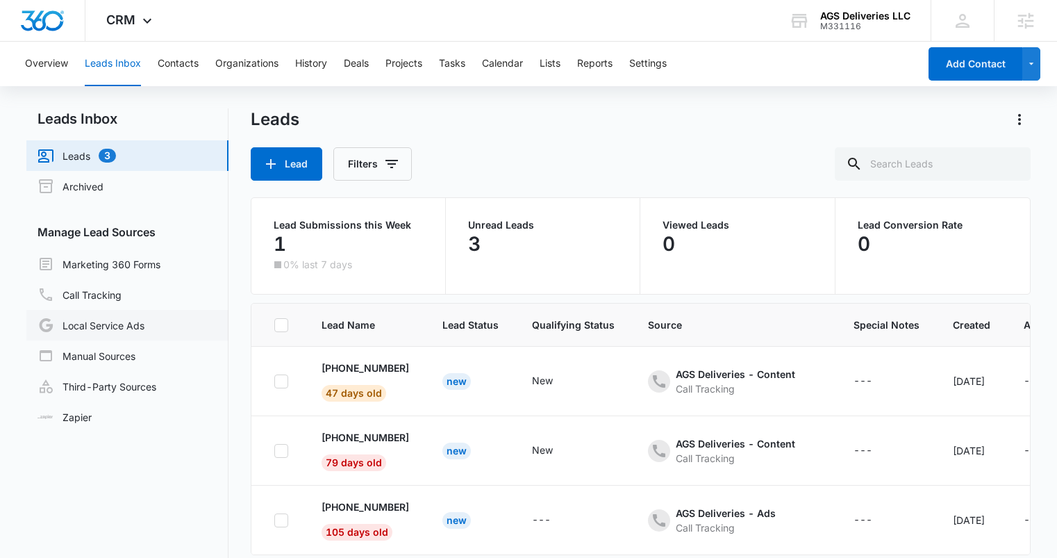
click at [109, 325] on link "Local Service Ads" at bounding box center [90, 325] width 107 height 17
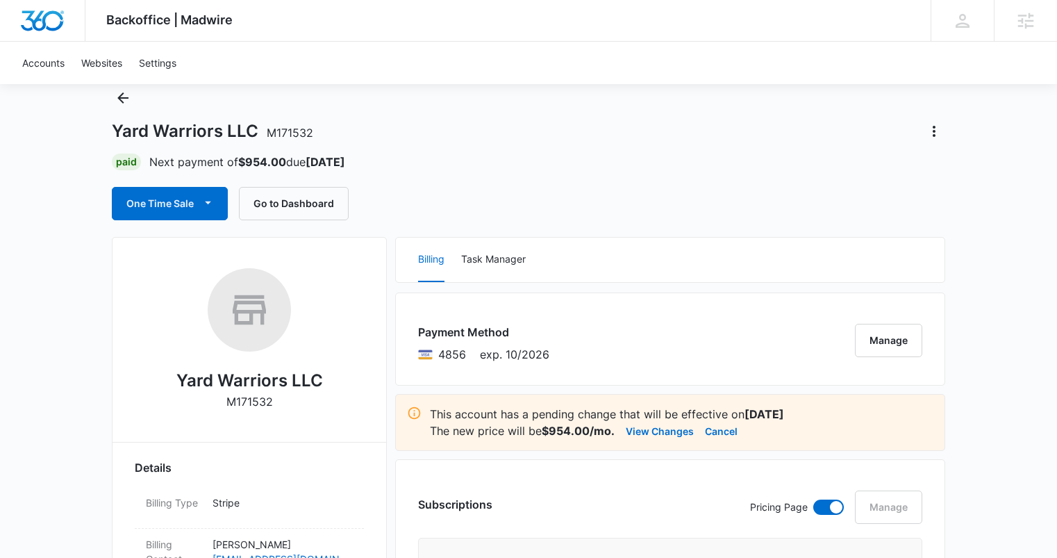
scroll to position [53, 0]
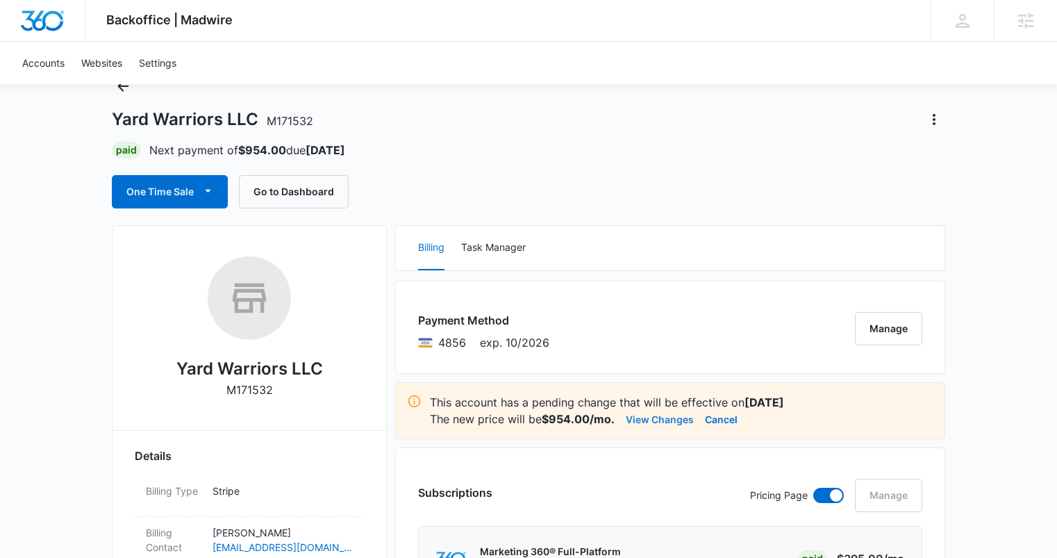
click at [655, 415] on button "View Changes" at bounding box center [660, 418] width 68 height 17
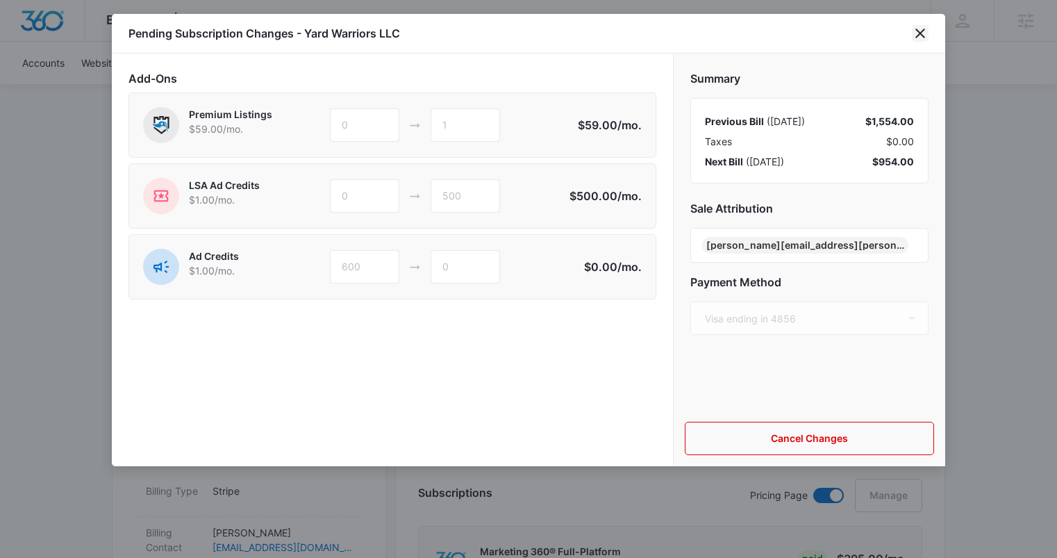
click at [913, 33] on icon "close" at bounding box center [920, 33] width 17 height 17
